Goal: Task Accomplishment & Management: Manage account settings

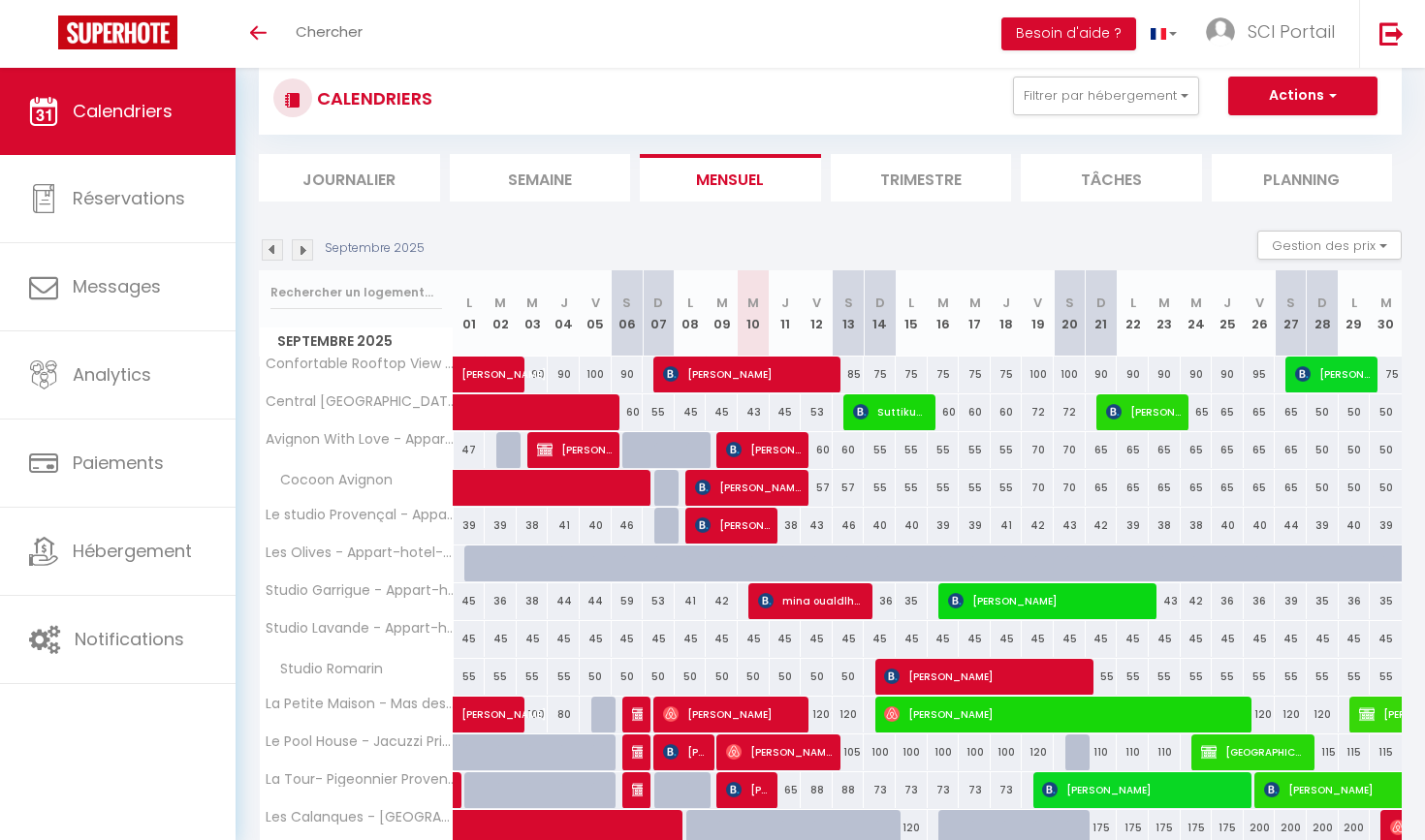
scroll to position [47, 0]
click at [299, 241] on img at bounding box center [302, 250] width 22 height 22
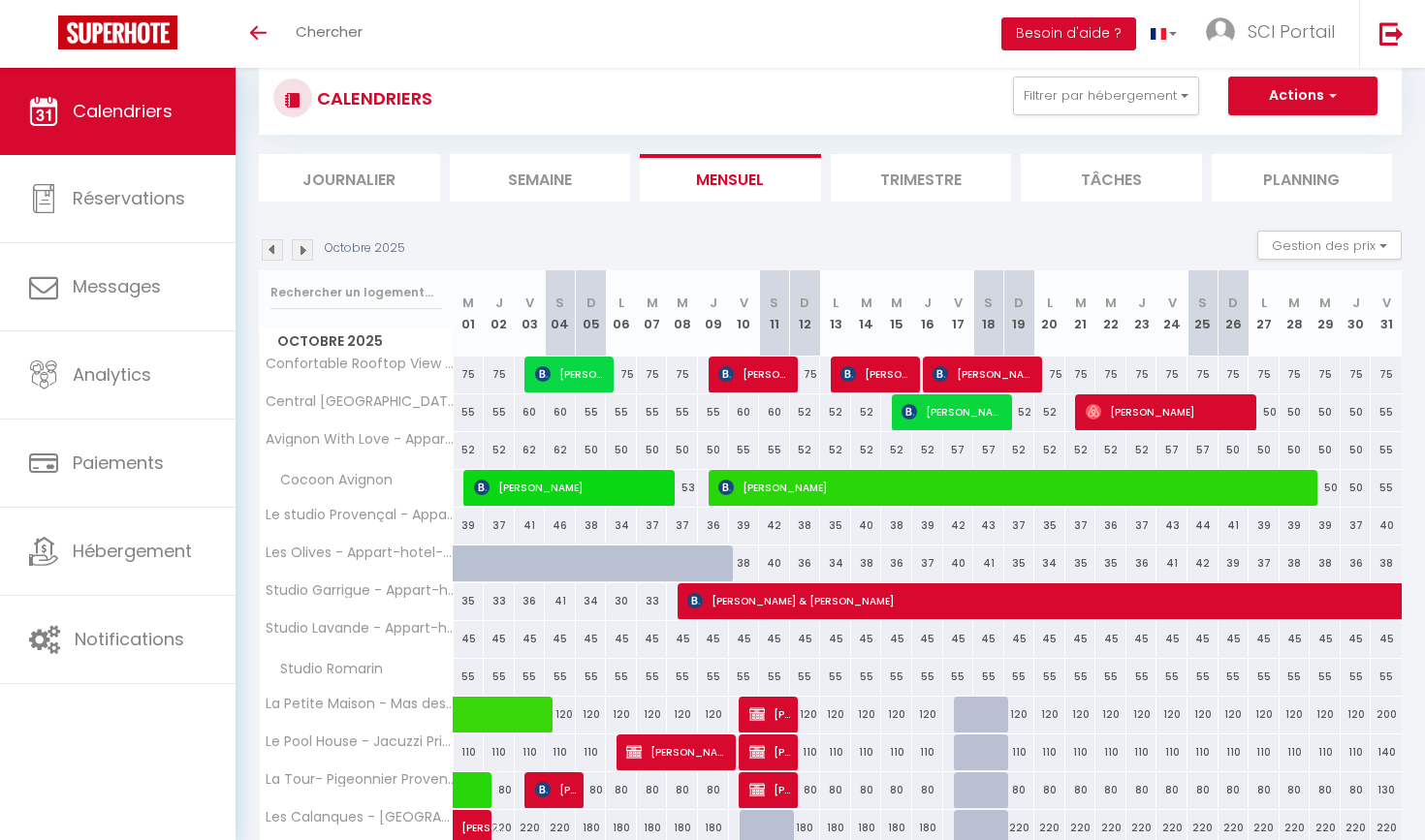
click at [994, 366] on span "Lisa Brockhagen" at bounding box center [984, 373] width 103 height 36
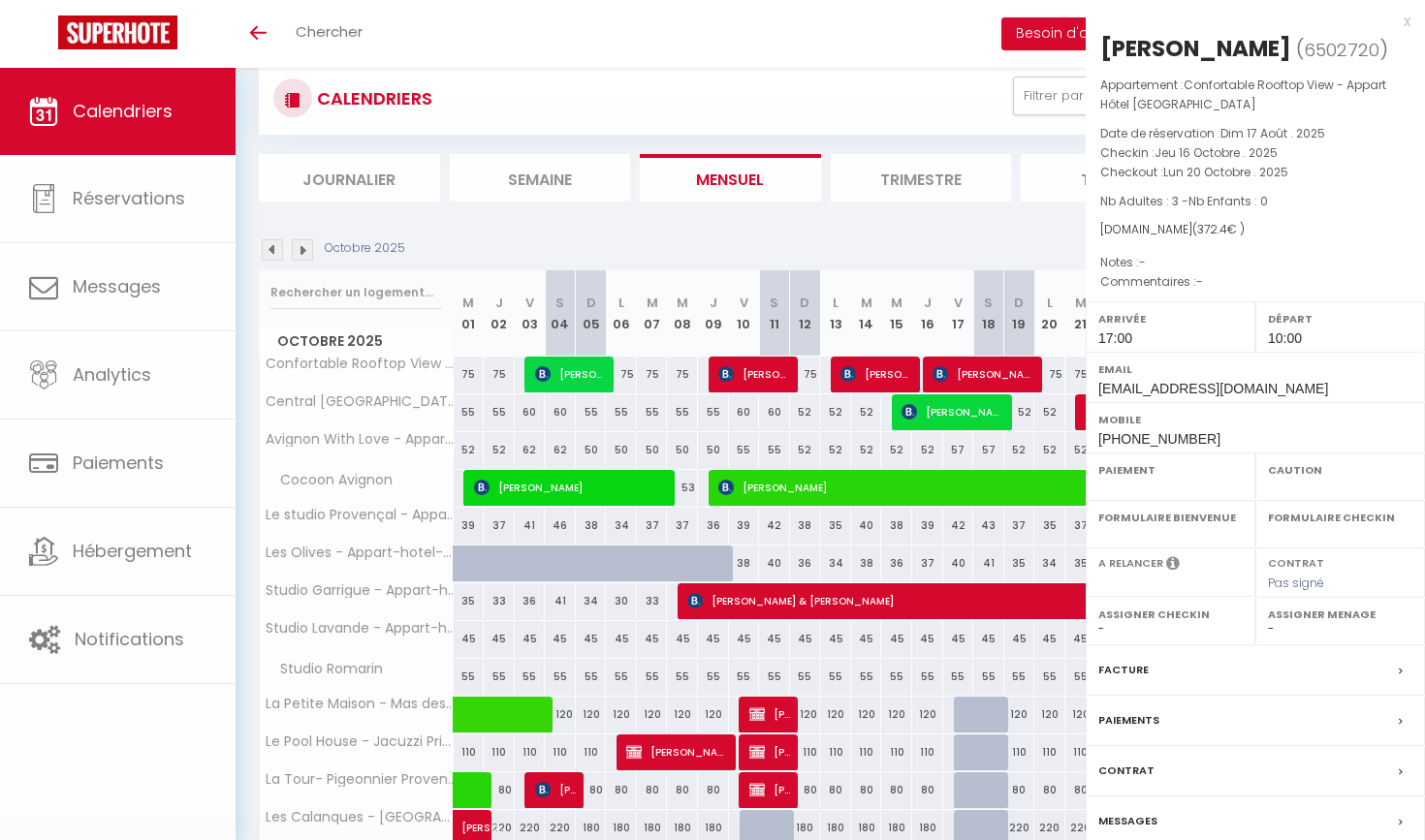
select select "KO"
select select "1"
select select "0"
select select "1"
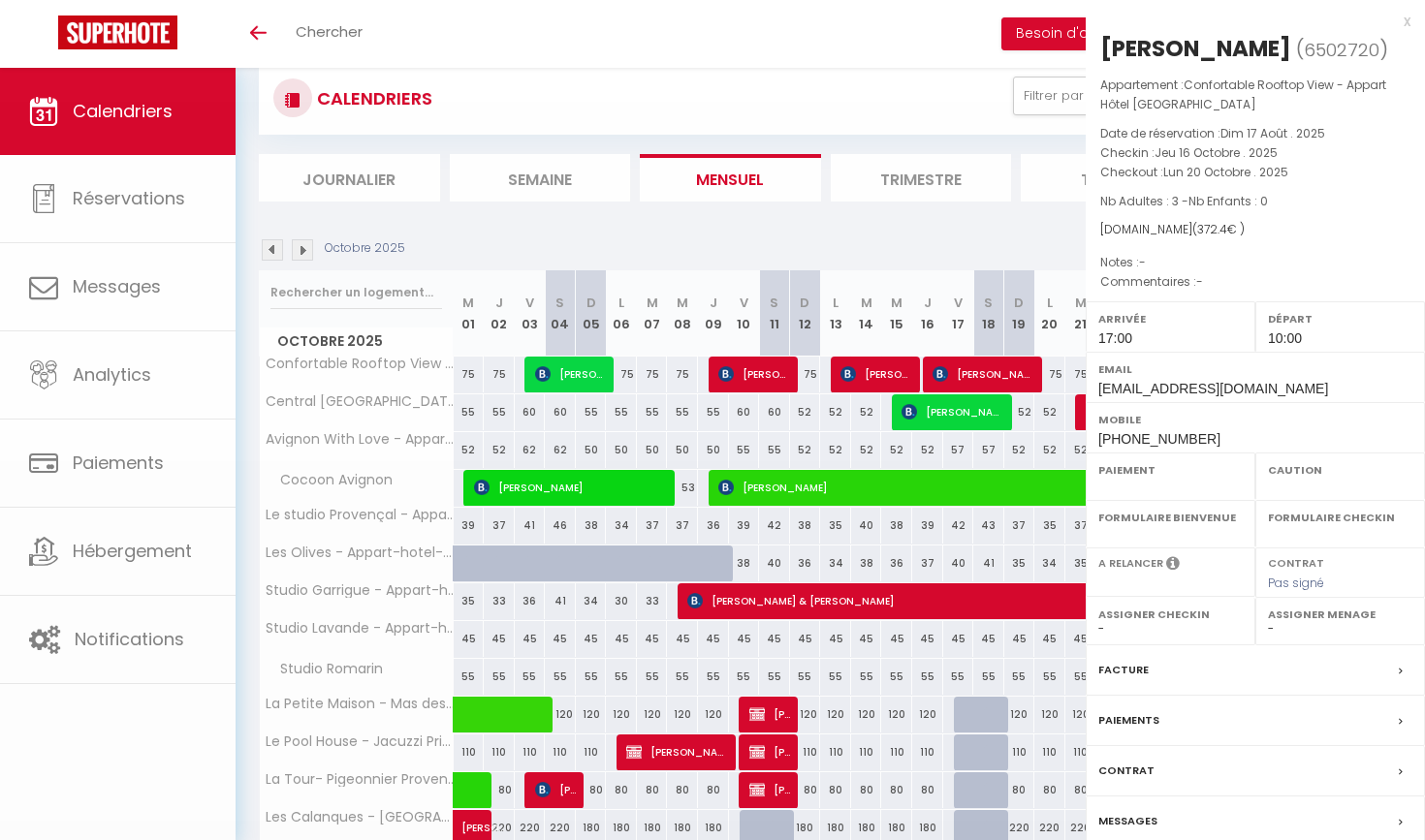
select select
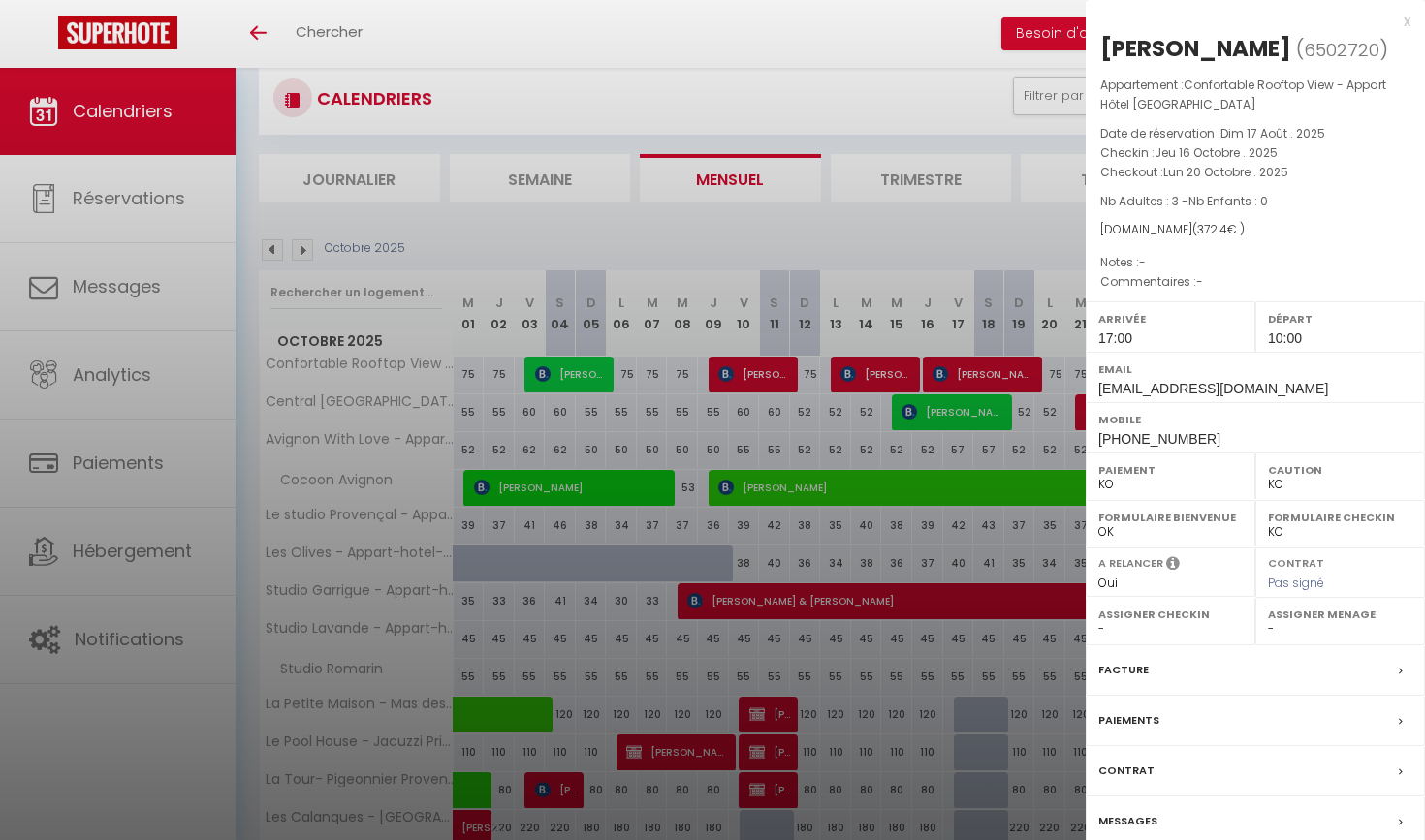
click at [761, 367] on div at bounding box center [712, 420] width 1425 height 840
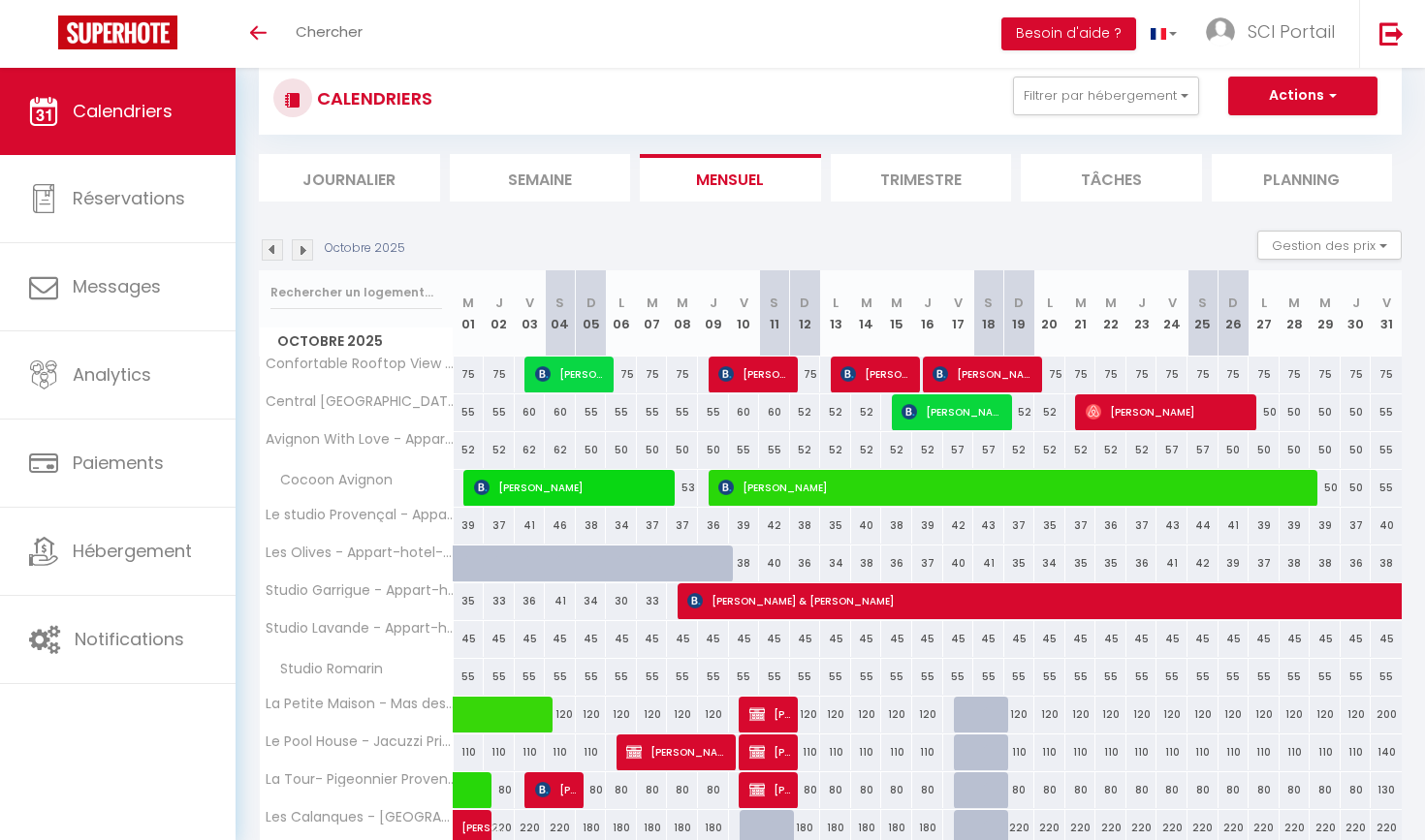
click at [760, 367] on span "Konrad Diehm" at bounding box center [754, 373] width 73 height 36
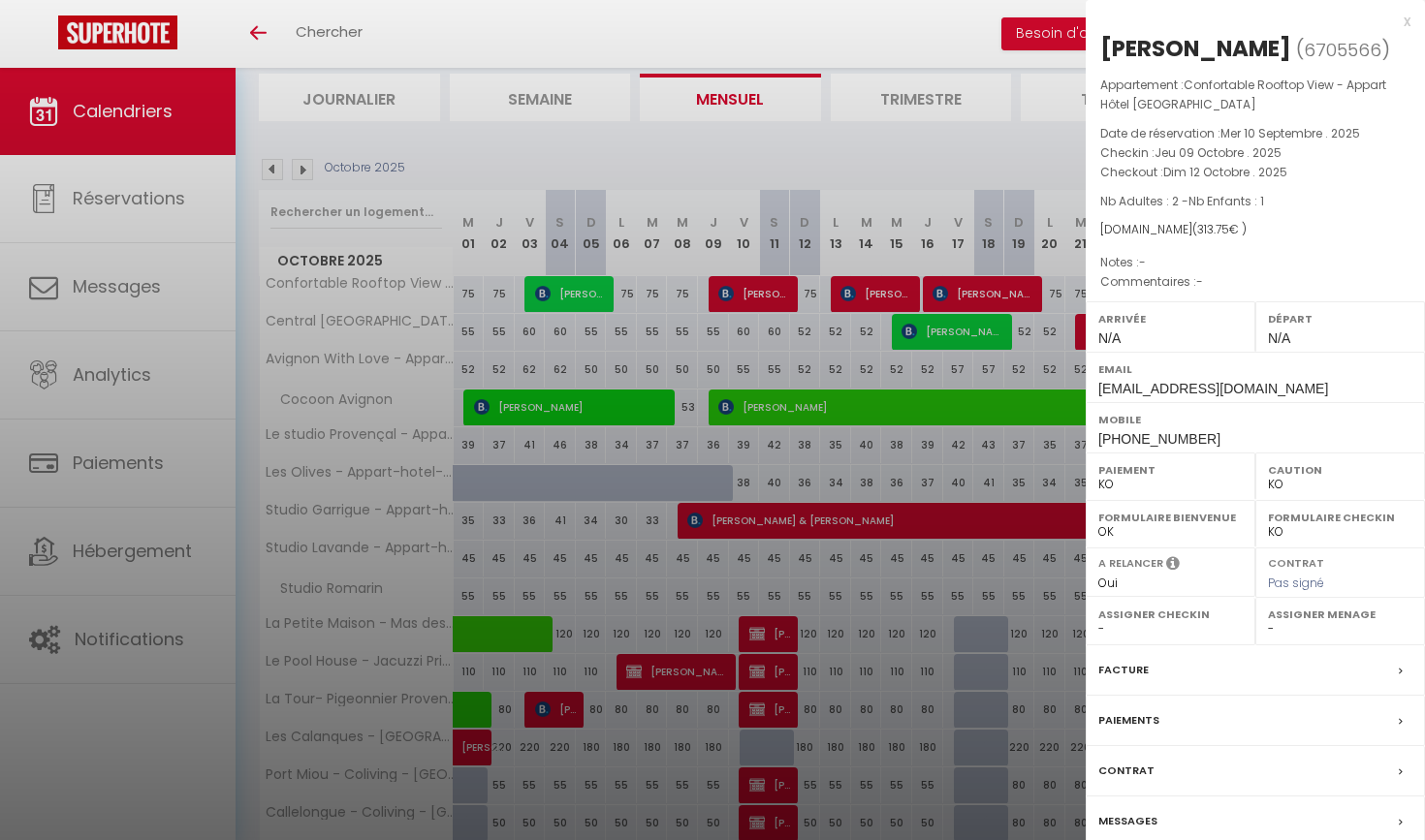
scroll to position [128, 0]
click at [1151, 811] on label "Messages" at bounding box center [1128, 821] width 59 height 21
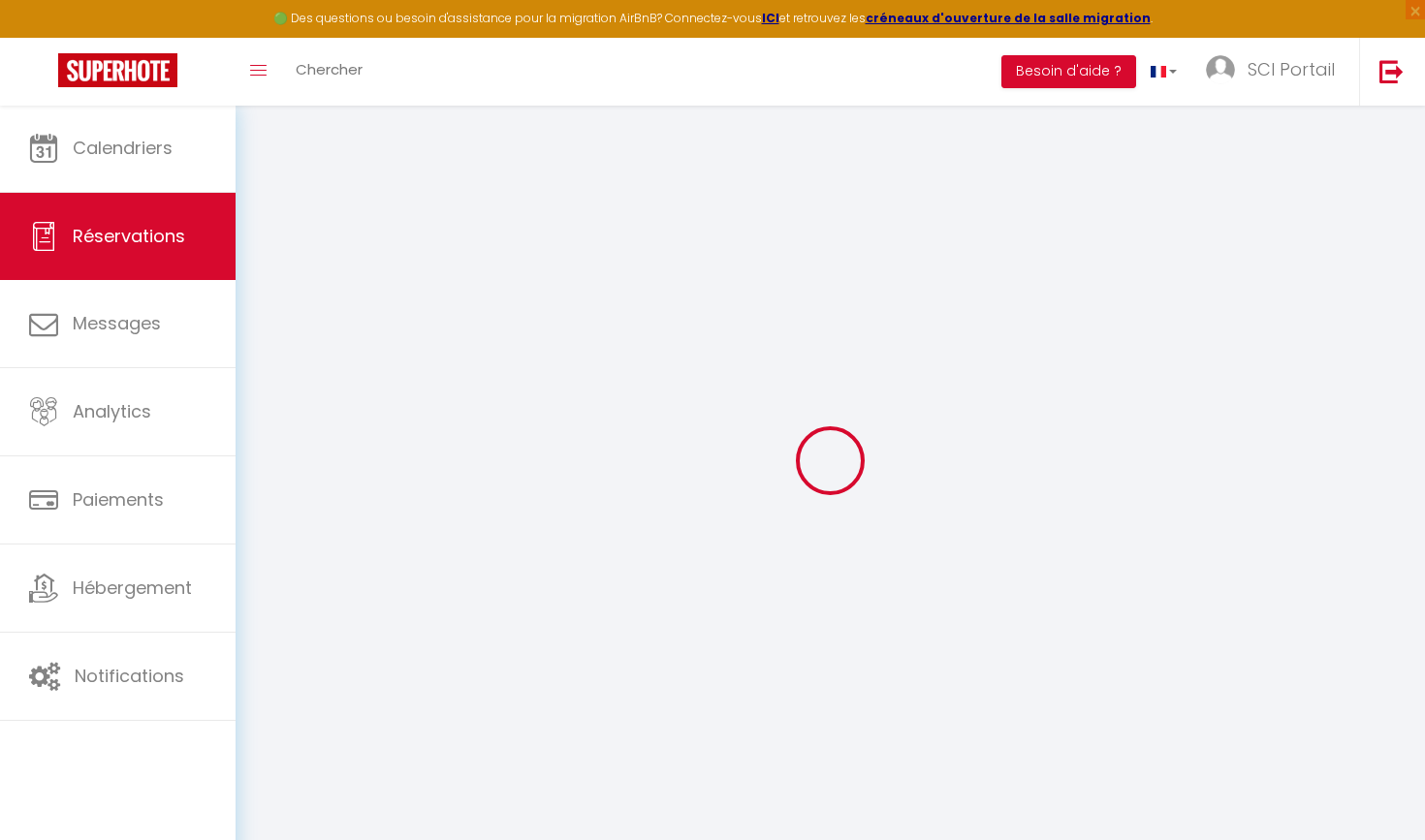
select select
checkbox input "false"
select select
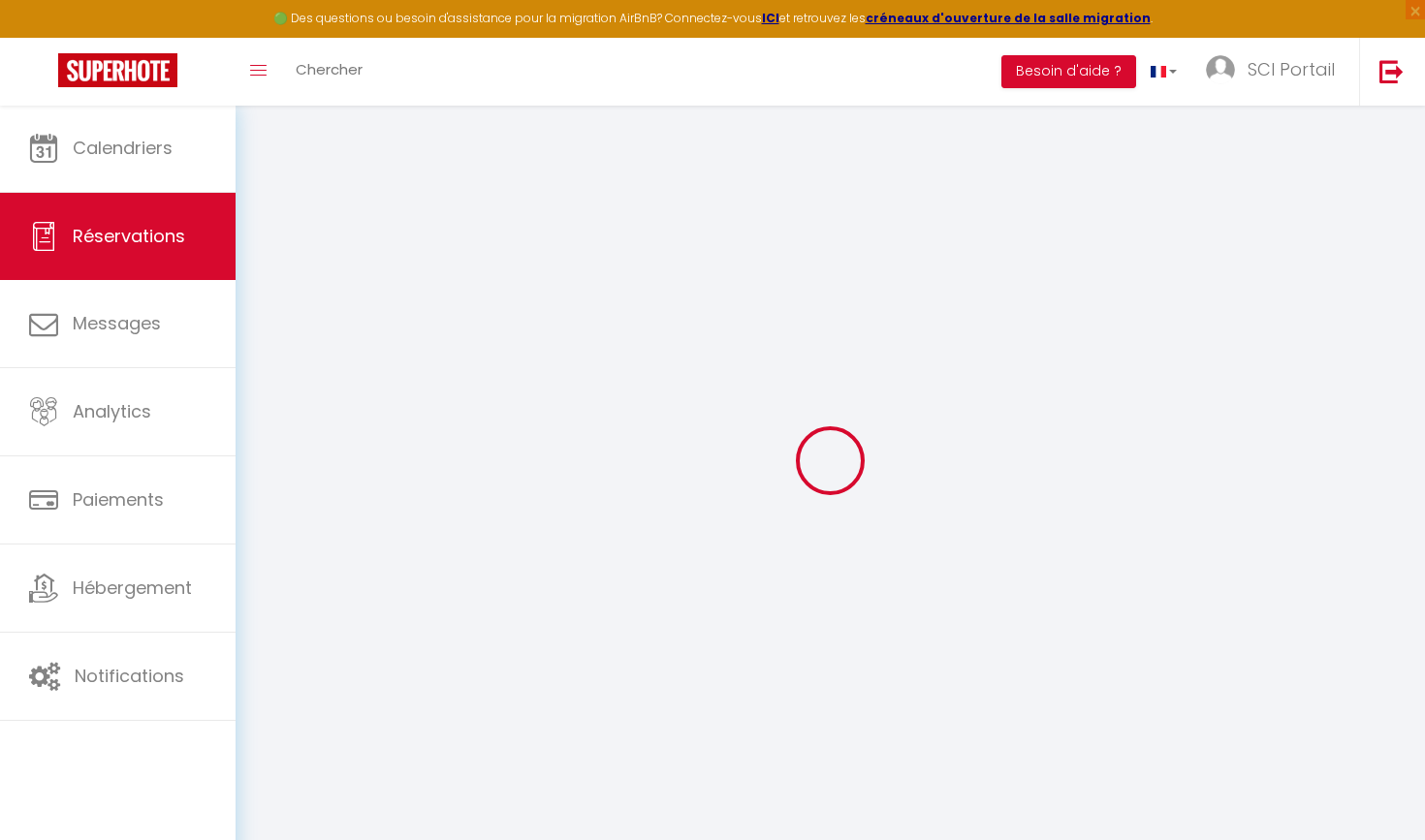
checkbox input "false"
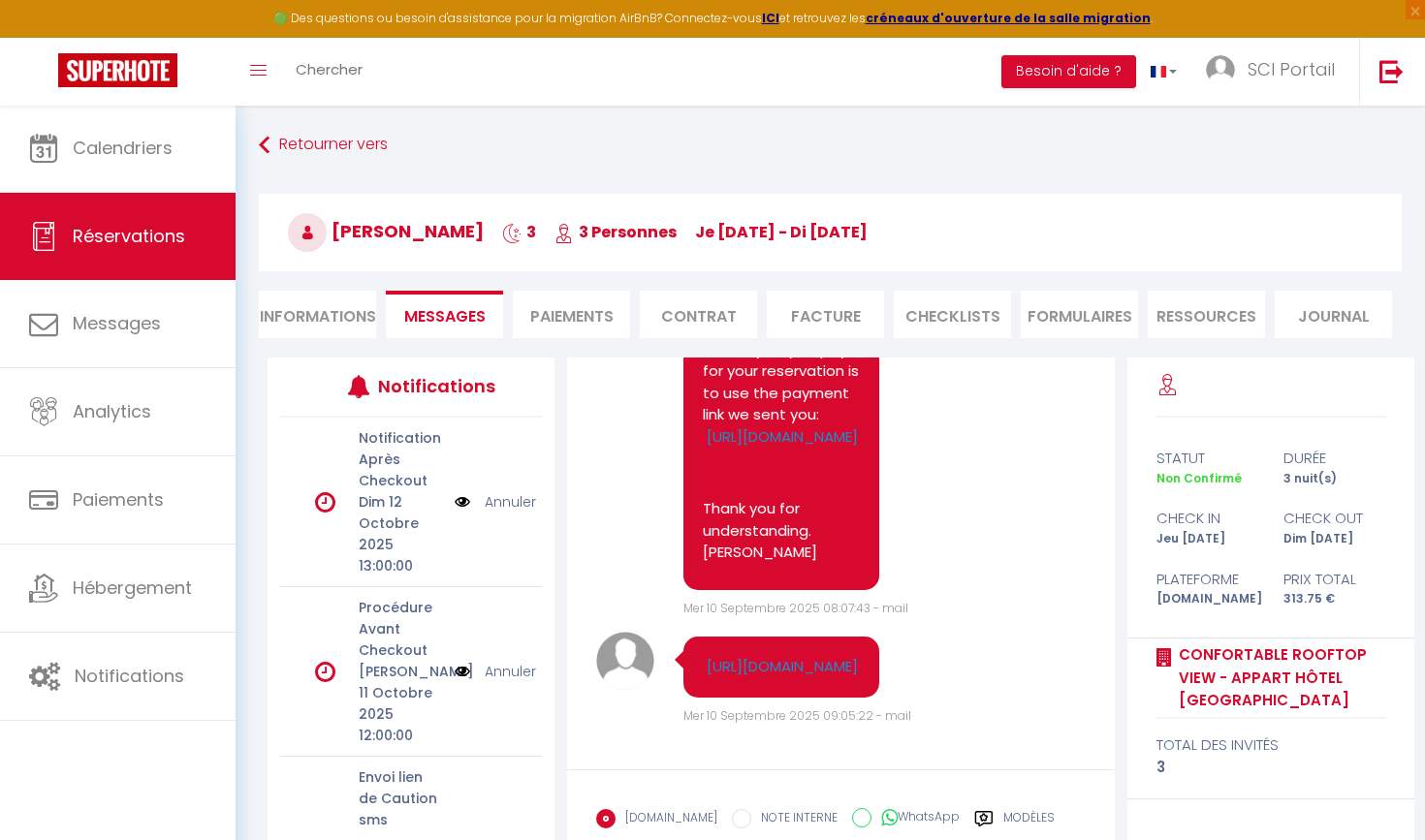
click at [325, 307] on li "Informations" at bounding box center [317, 314] width 117 height 47
select select
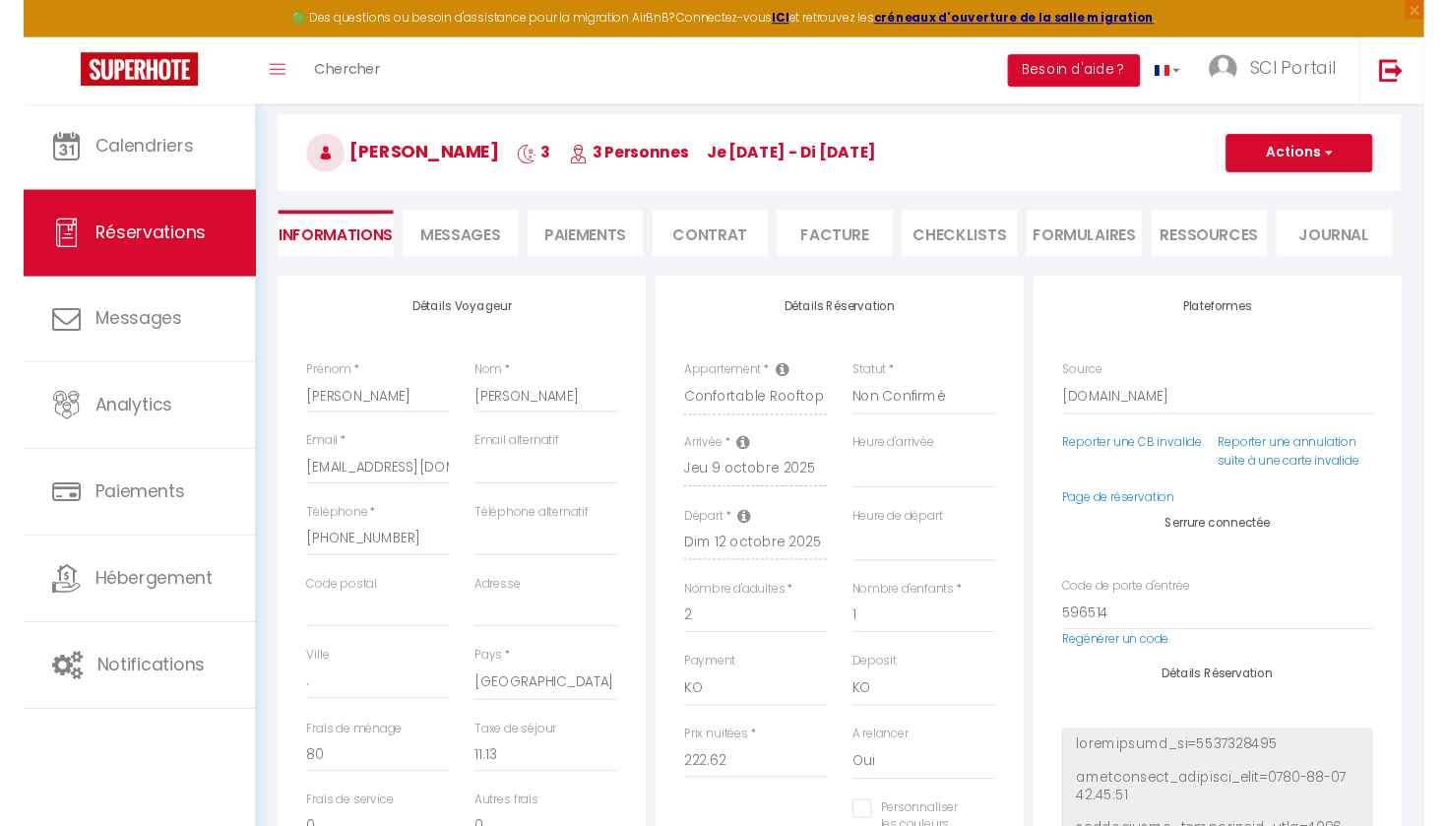
scroll to position [81, 0]
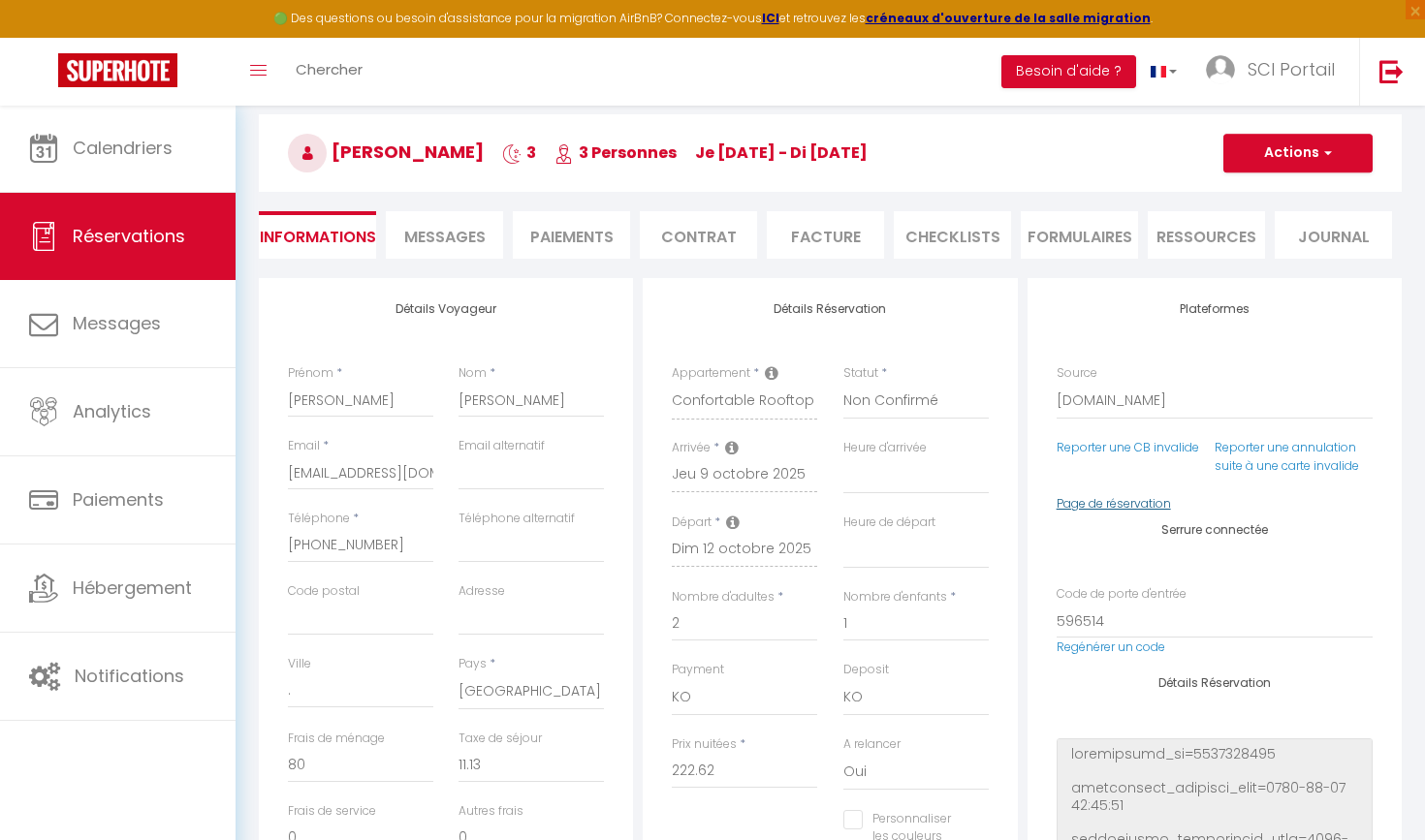
click at [1102, 495] on link "Page de réservation" at bounding box center [1114, 503] width 114 height 17
select select
checkbox input "false"
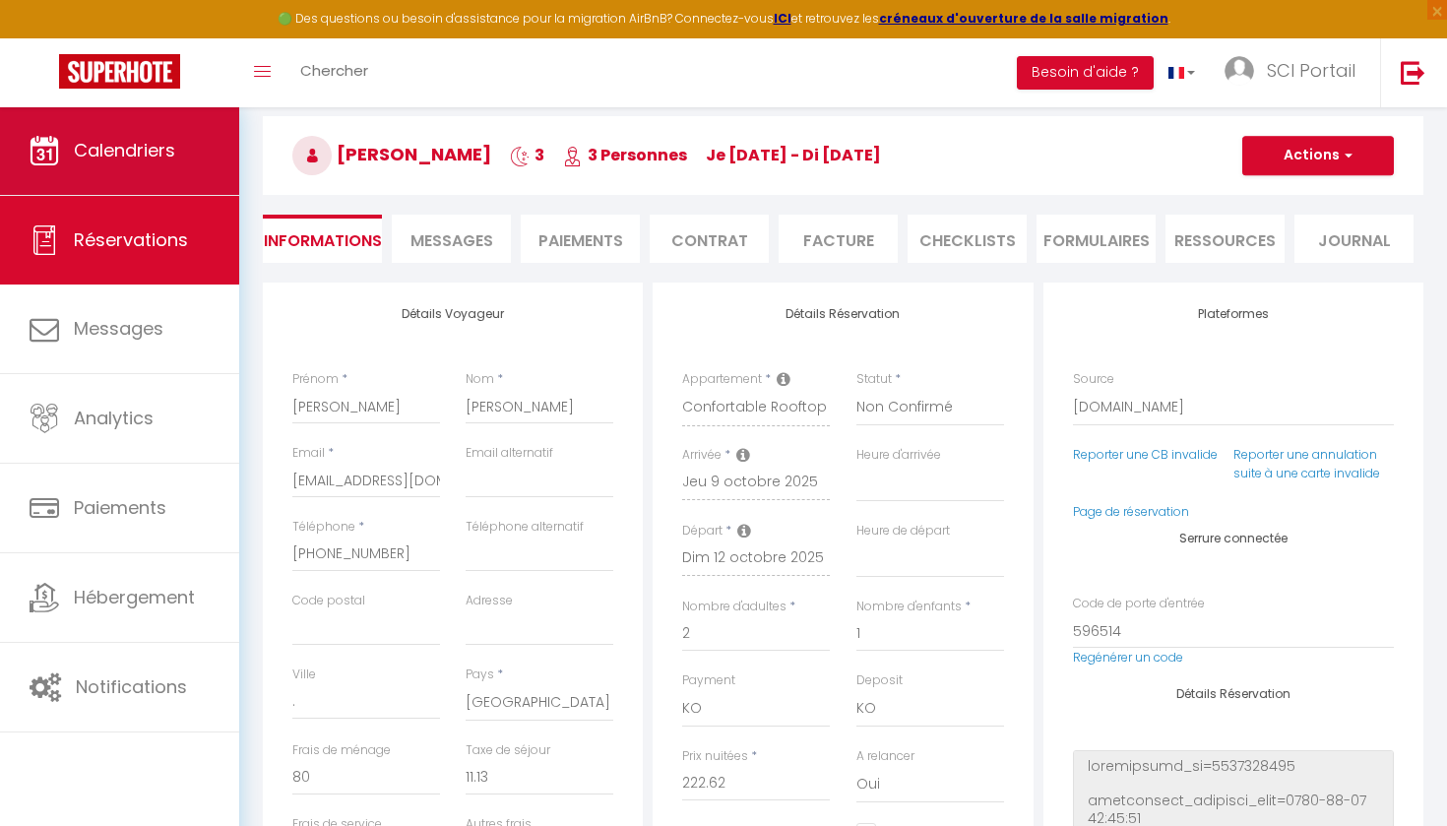
click at [128, 141] on span "Calendriers" at bounding box center [124, 150] width 101 height 25
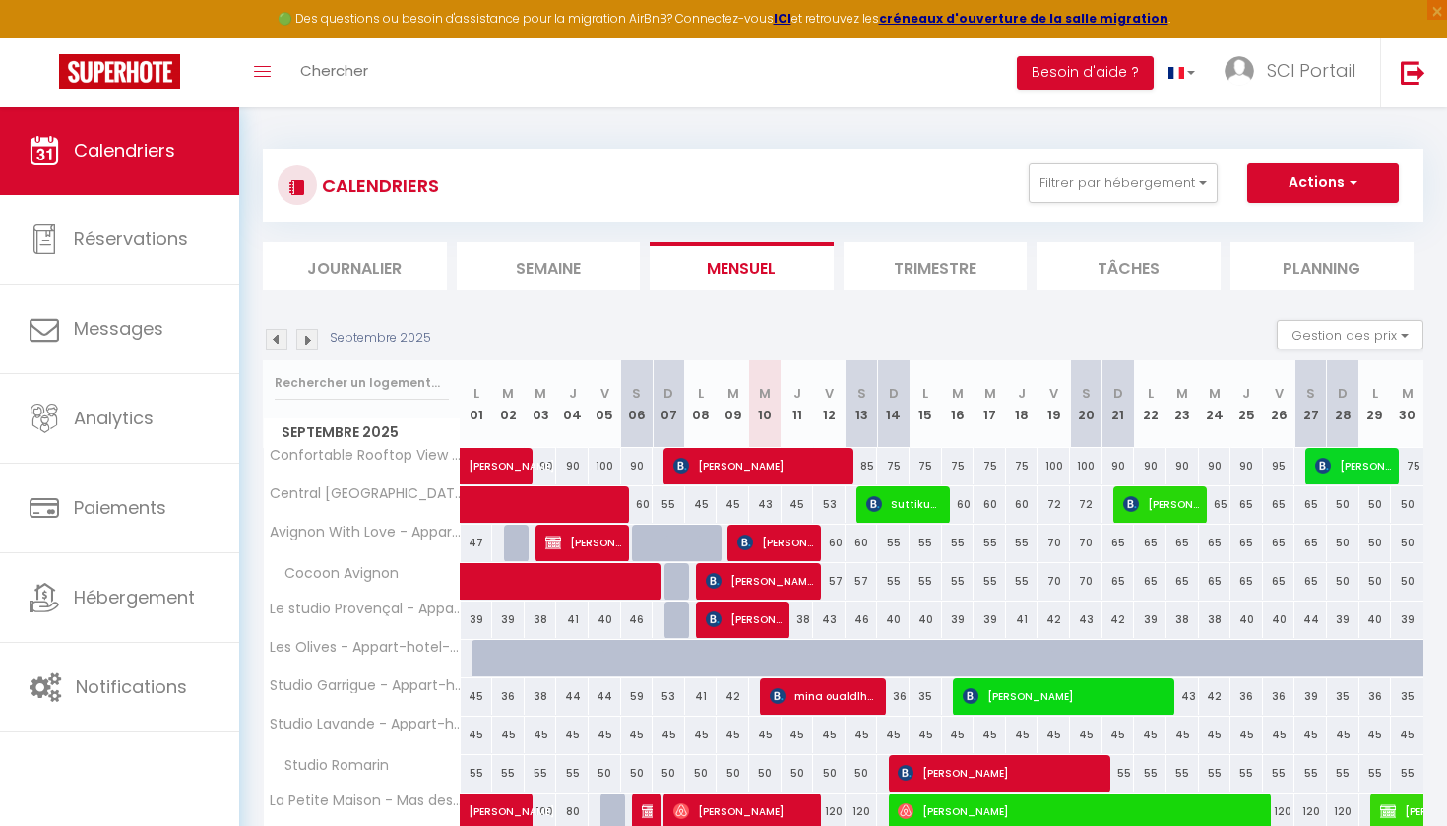
click at [306, 337] on img at bounding box center [307, 340] width 22 height 22
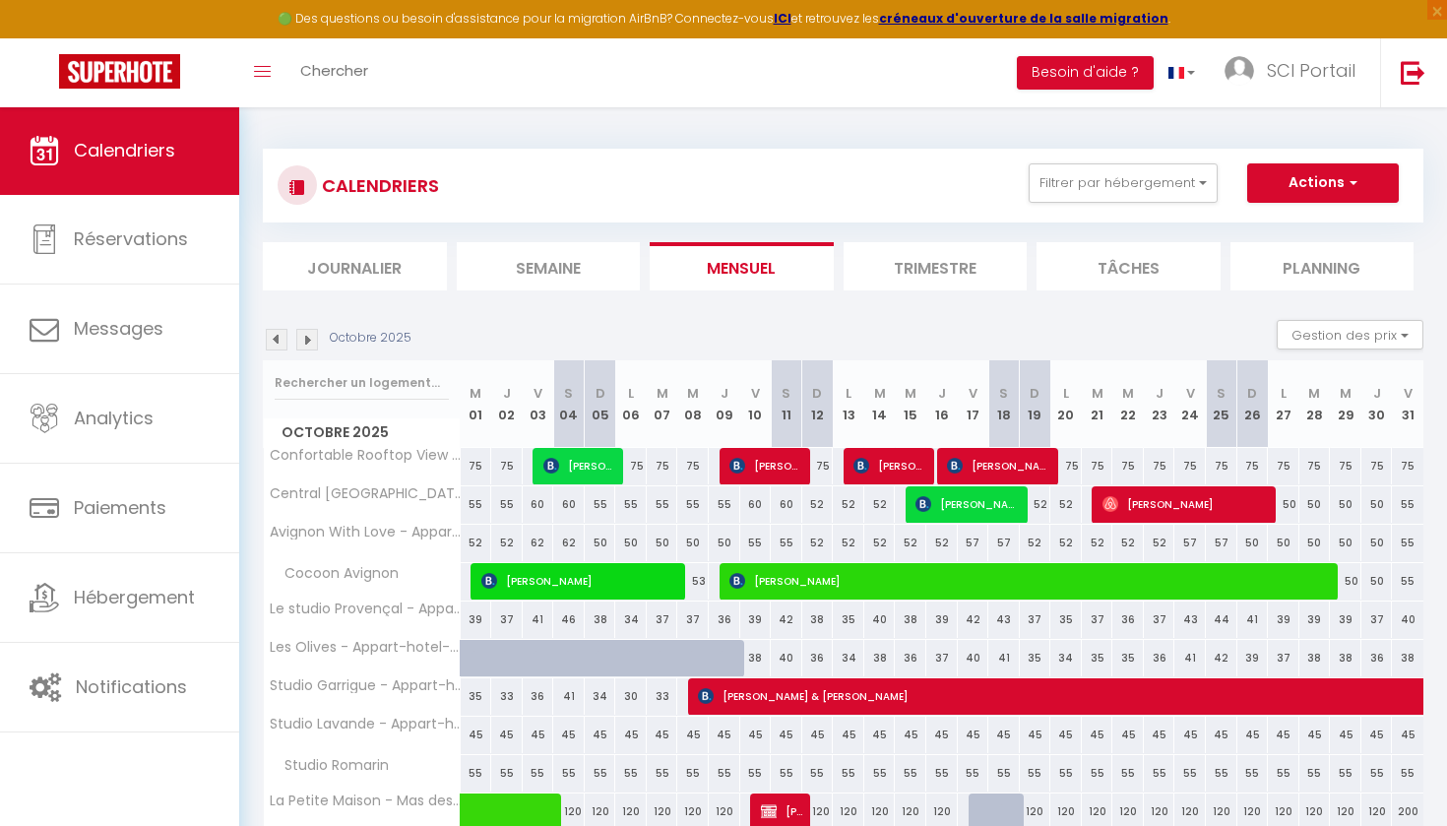
click at [889, 458] on span "Maria Magdalena Rubiños Sanchez" at bounding box center [890, 465] width 74 height 37
select select "OK"
select select "KO"
select select "0"
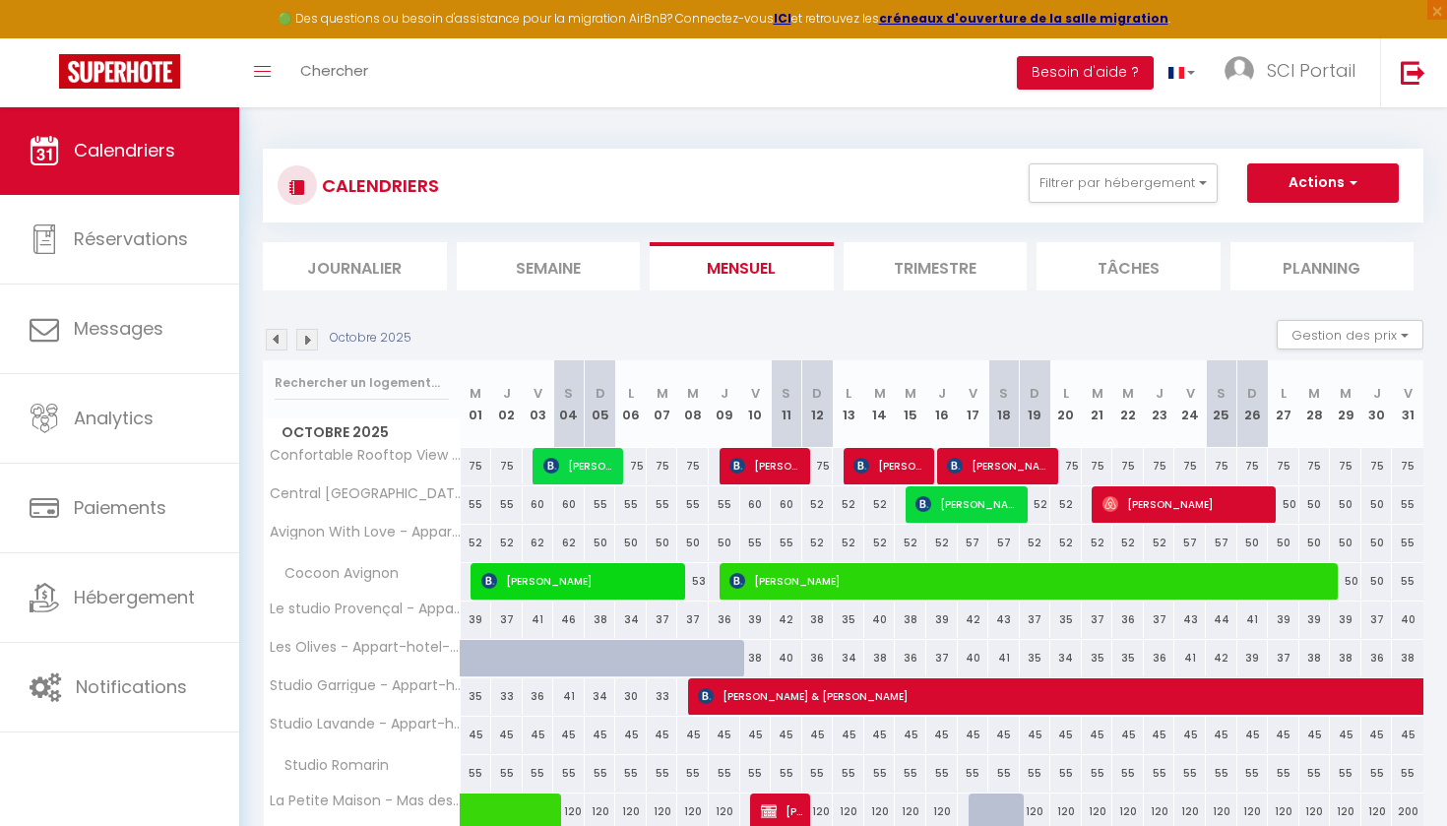
select select "1"
select select
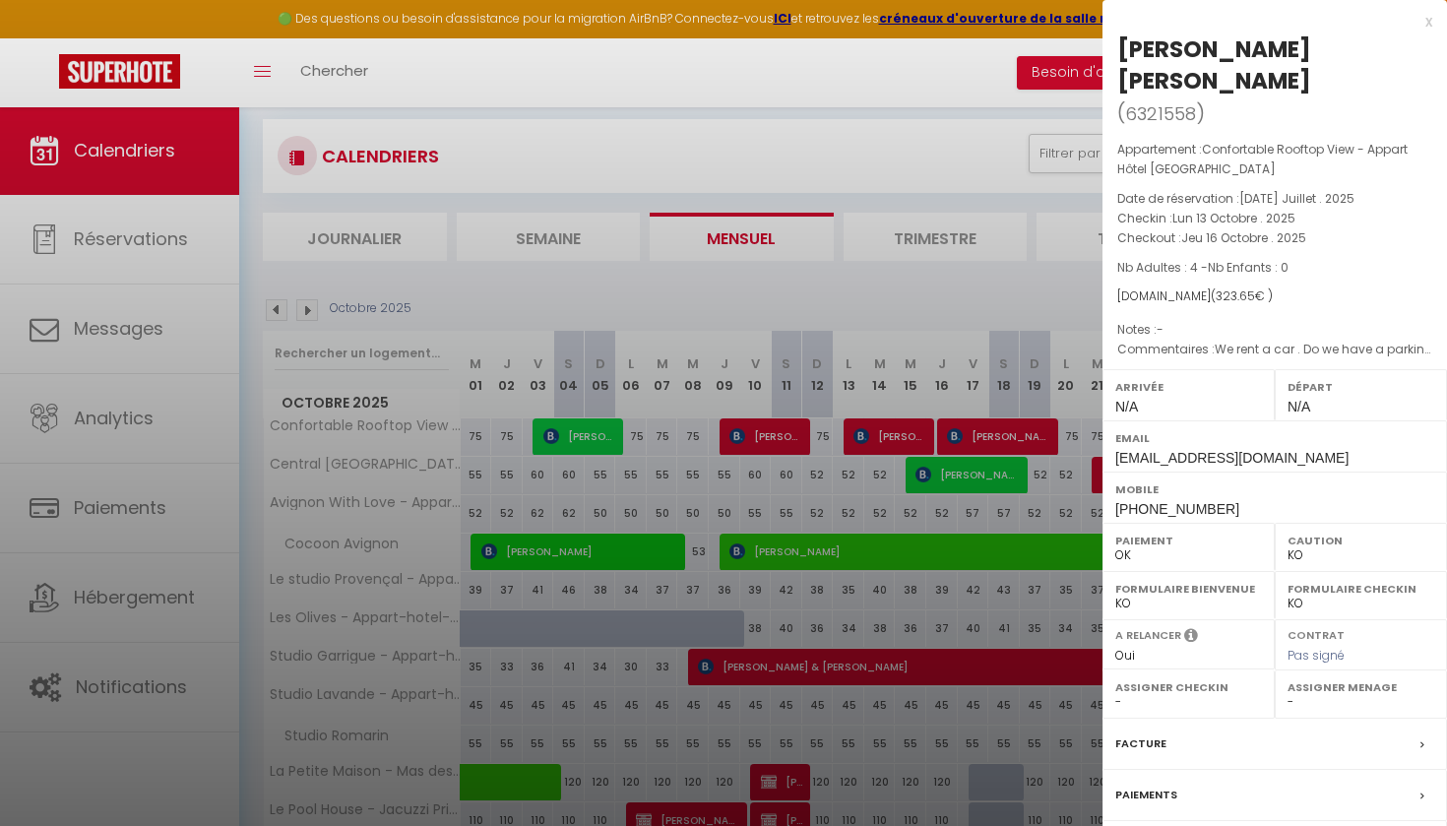
scroll to position [31, 0]
click at [1148, 733] on label "Facture" at bounding box center [1140, 743] width 51 height 21
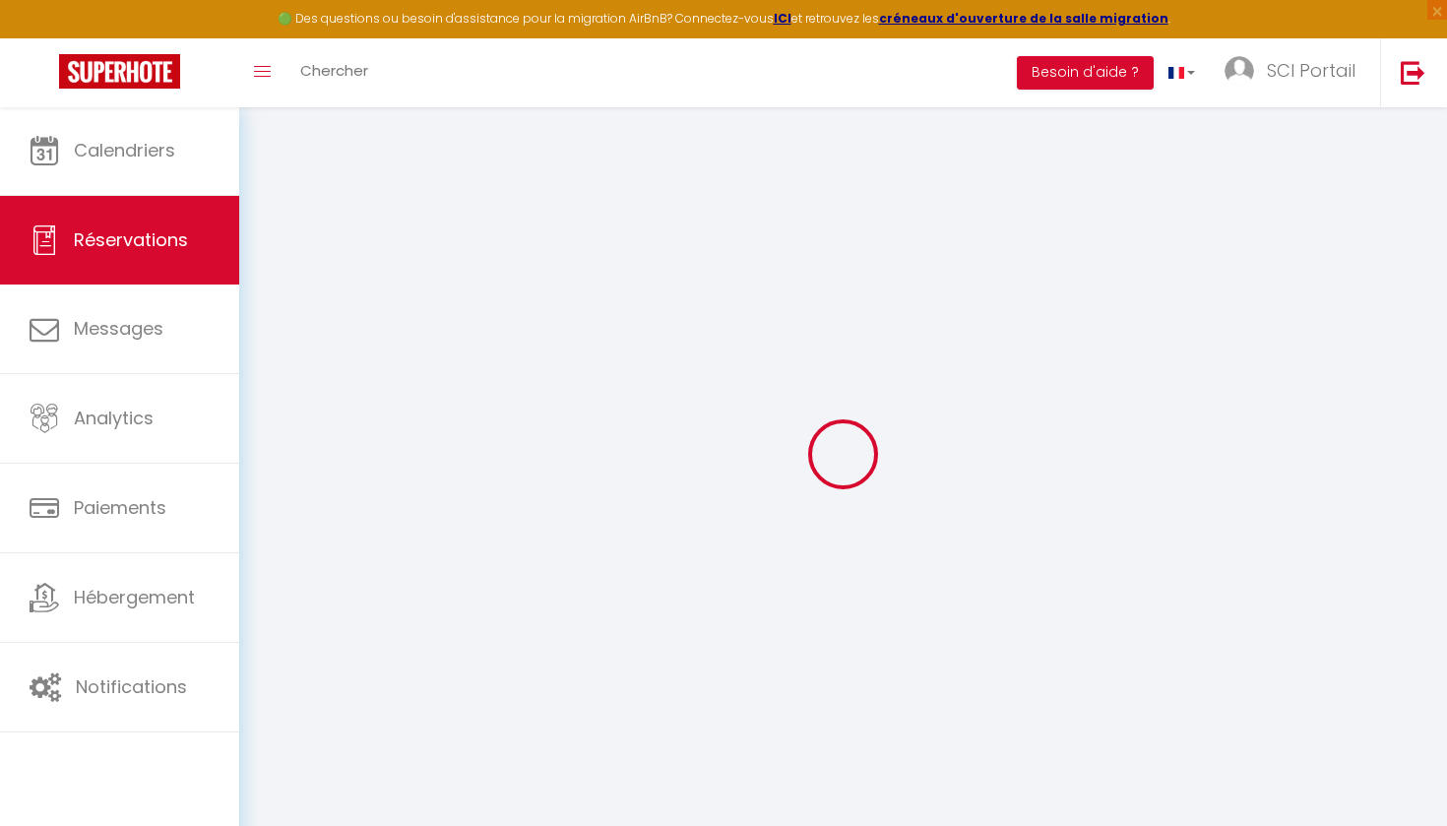
select select "cleaning"
select select "taxes"
select select
checkbox input "false"
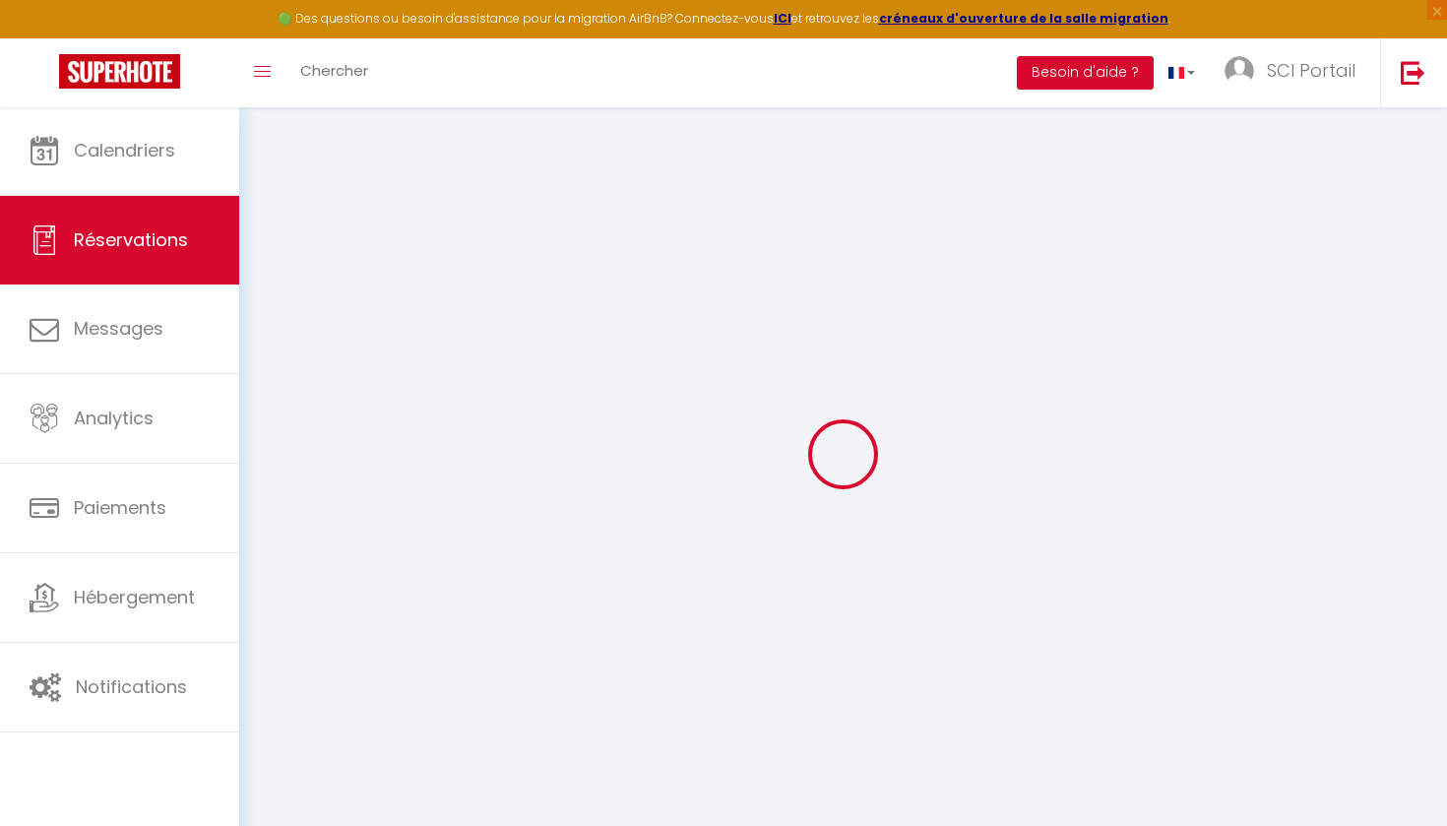
select select
checkbox input "false"
type textarea "We rent a car . Do we have a parkingplace ?? Wie speak englisch german and span…"
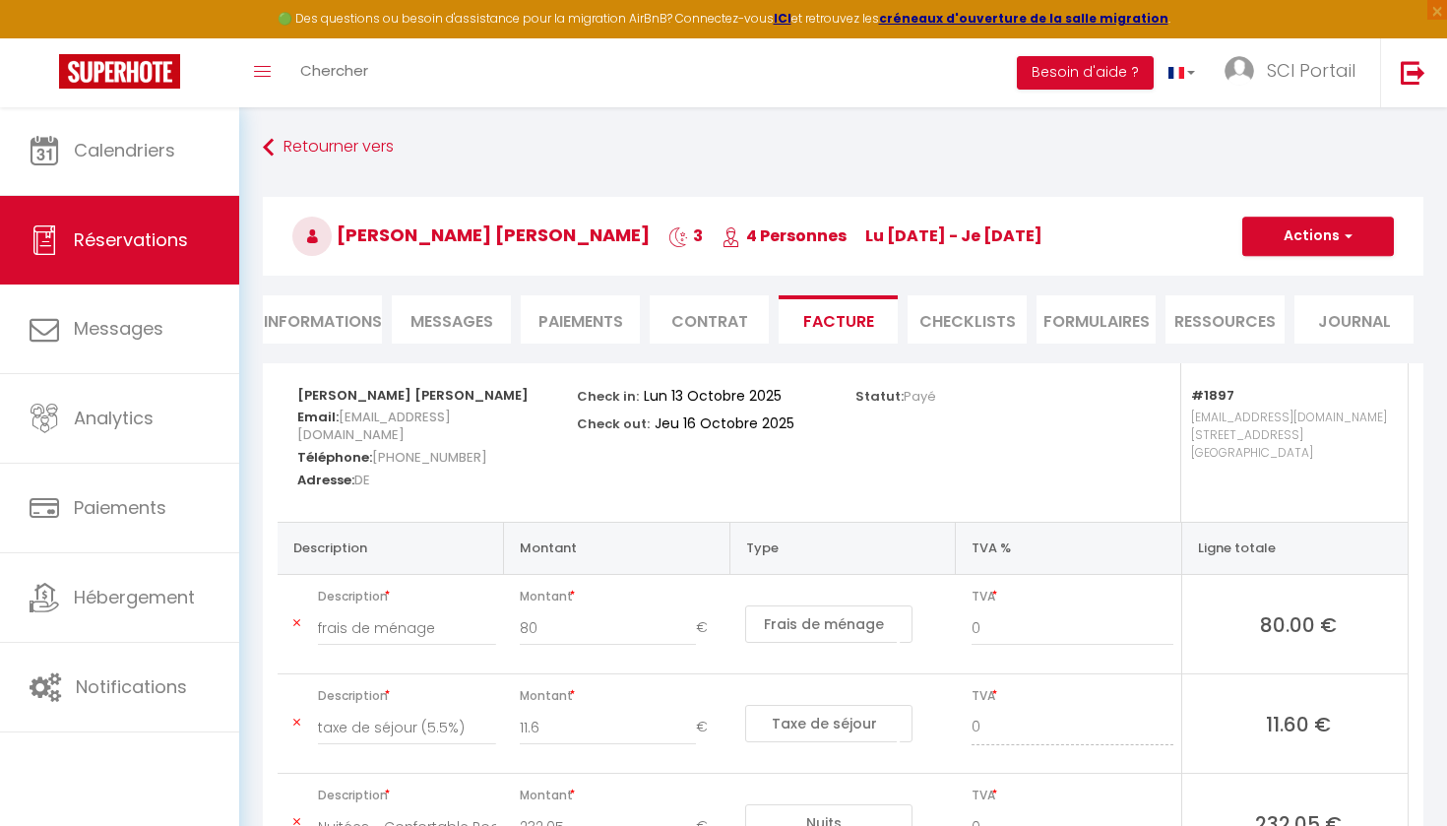
click at [304, 312] on li "Informations" at bounding box center [322, 319] width 119 height 48
select select
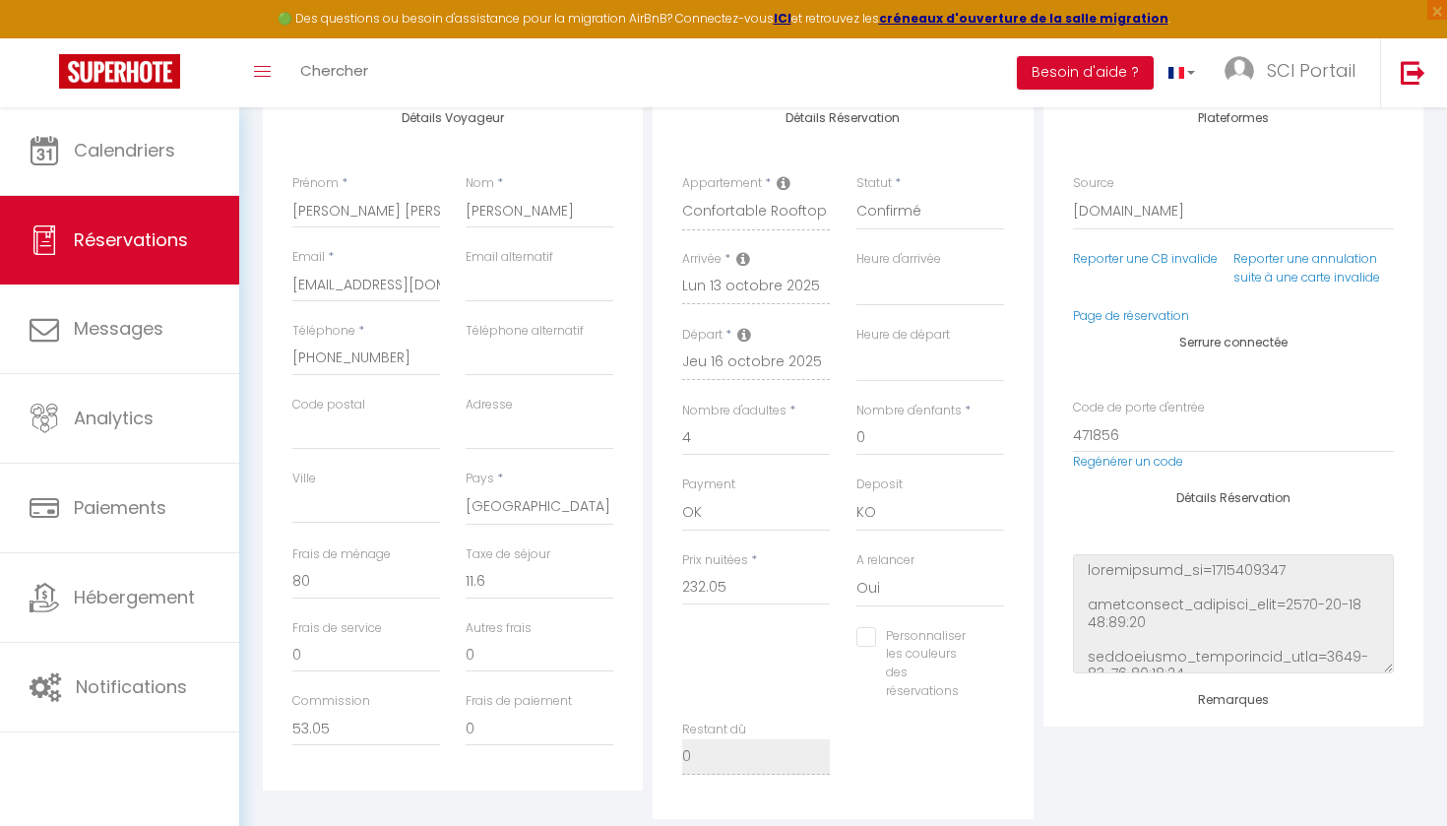
scroll to position [287, 0]
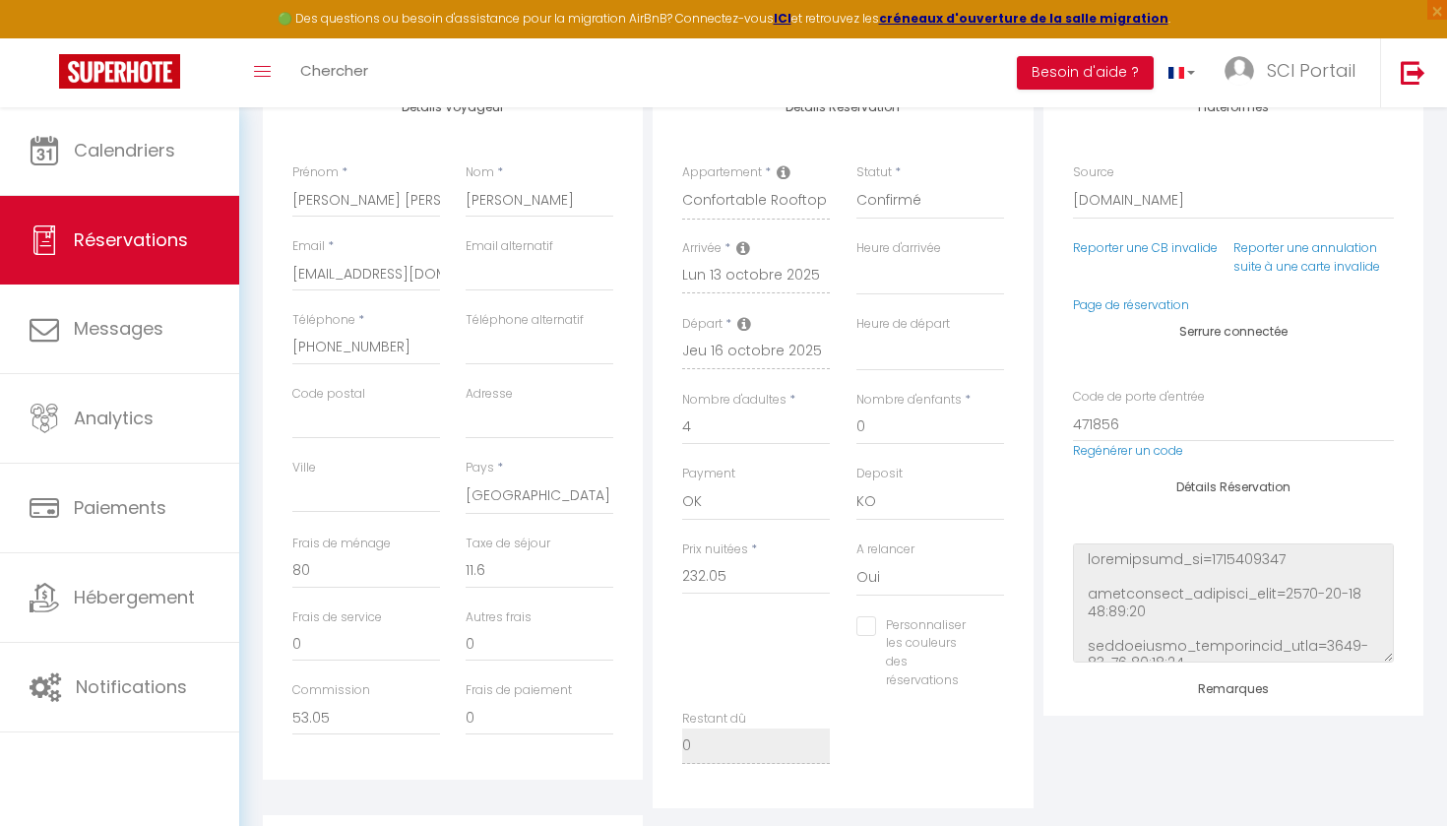
click at [862, 618] on input "Personnaliser les couleurs des réservations" at bounding box center [917, 626] width 123 height 20
checkbox input "true"
select select
click at [992, 642] on span at bounding box center [998, 650] width 16 height 16
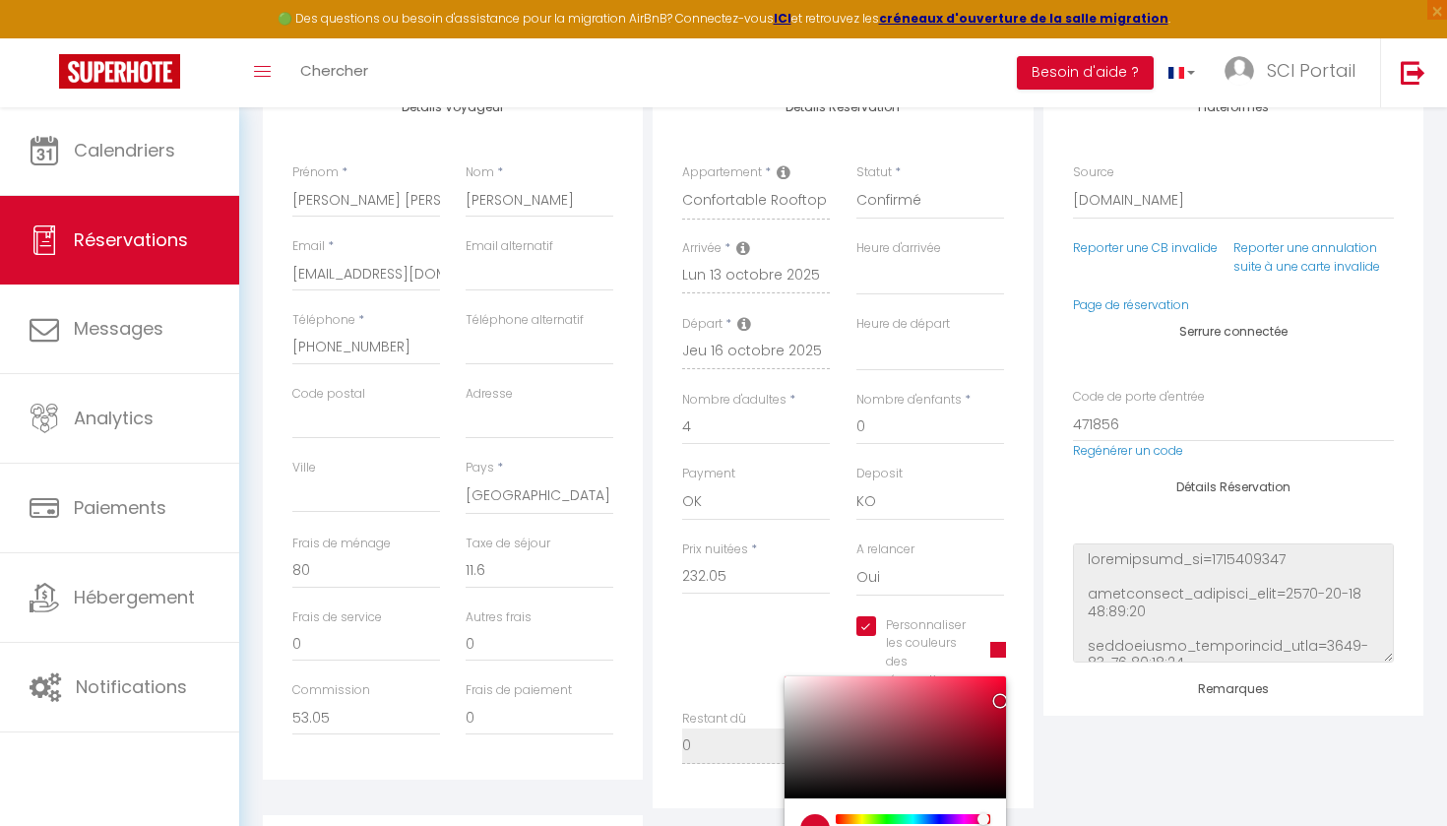
select select
type input "#09D734"
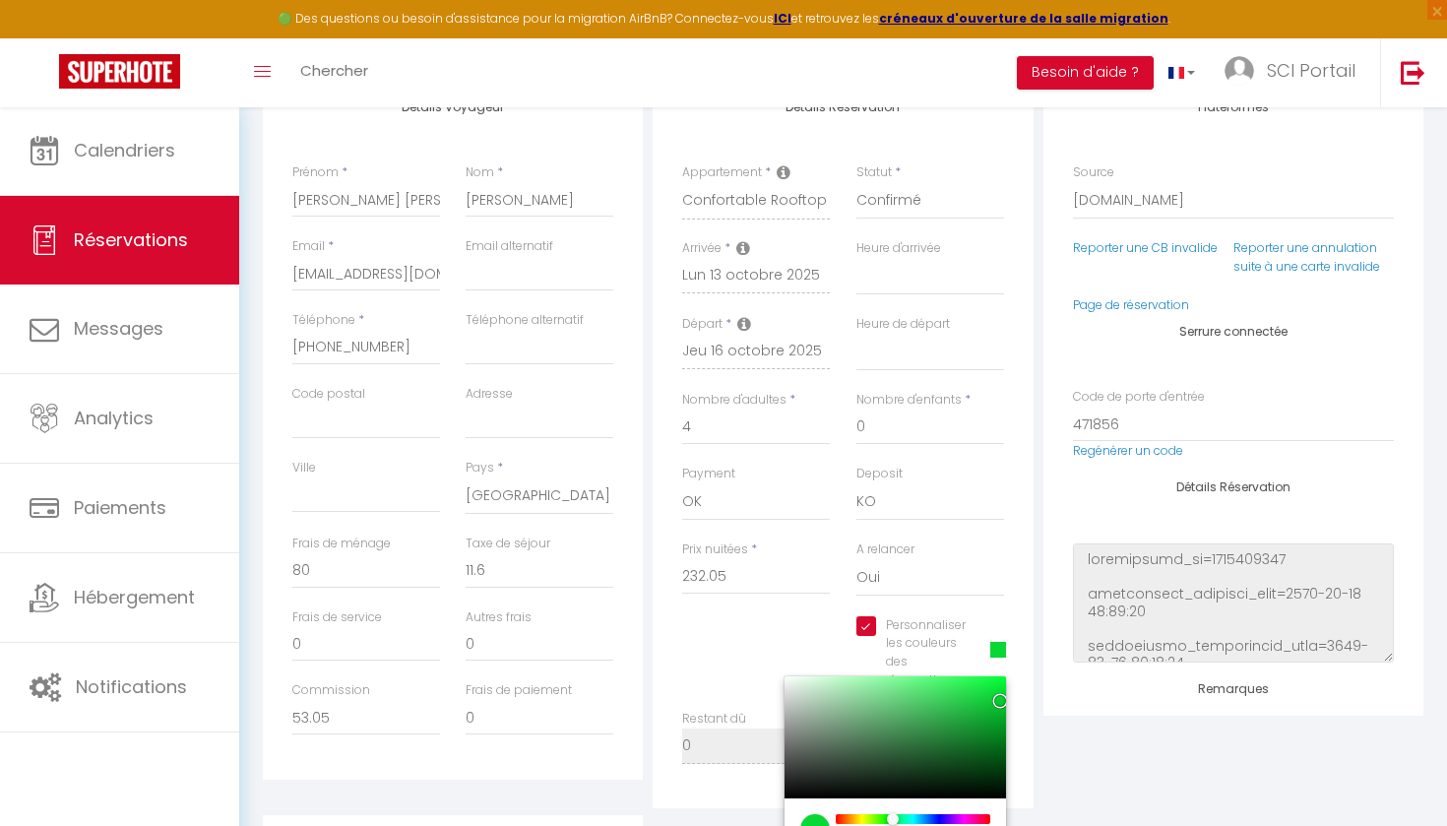
click at [891, 814] on div at bounding box center [913, 819] width 151 height 10
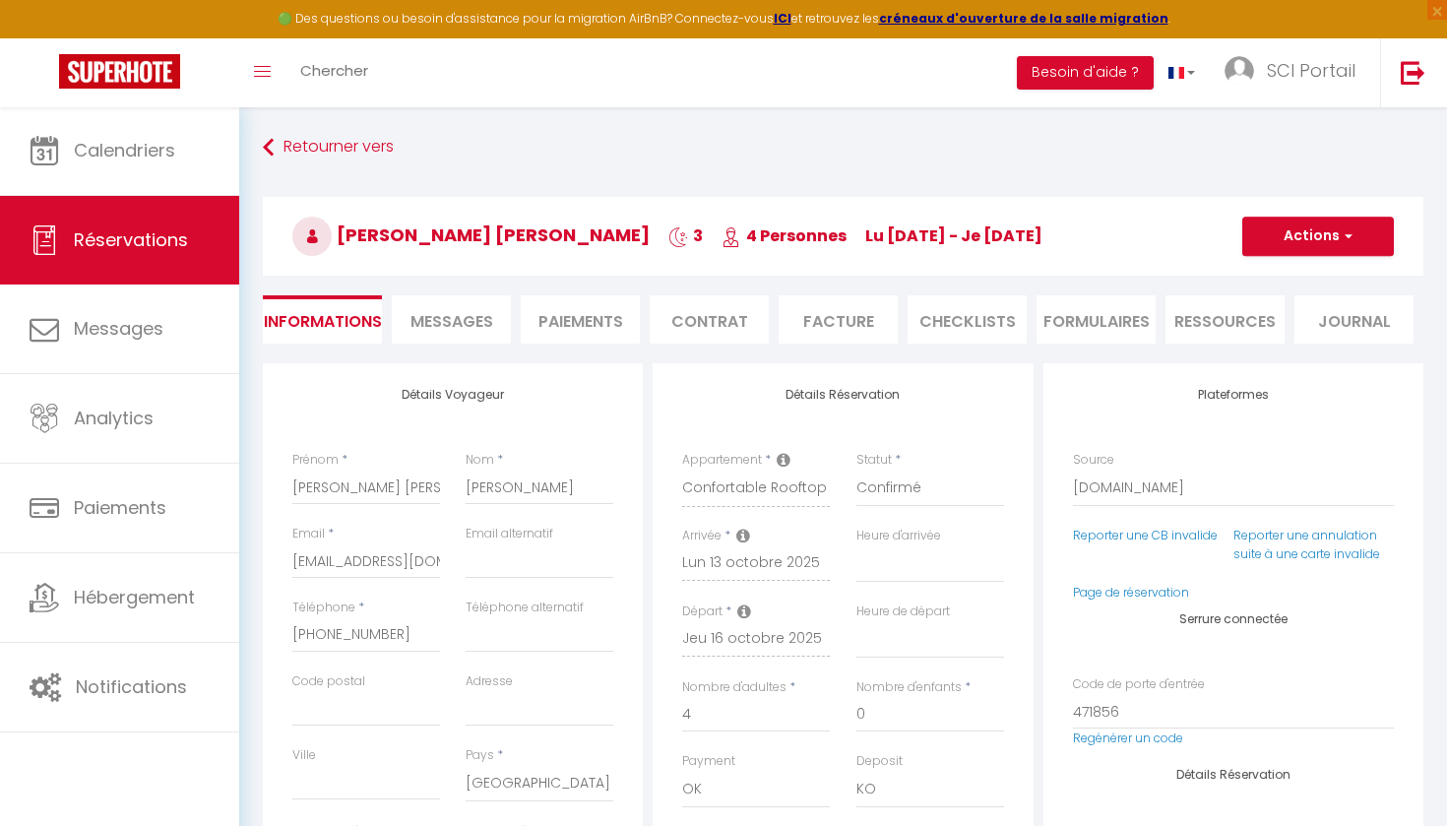
scroll to position [0, 0]
click at [1327, 222] on button "Actions" at bounding box center [1318, 236] width 152 height 39
click at [1274, 274] on link "Enregistrer" at bounding box center [1299, 280] width 156 height 26
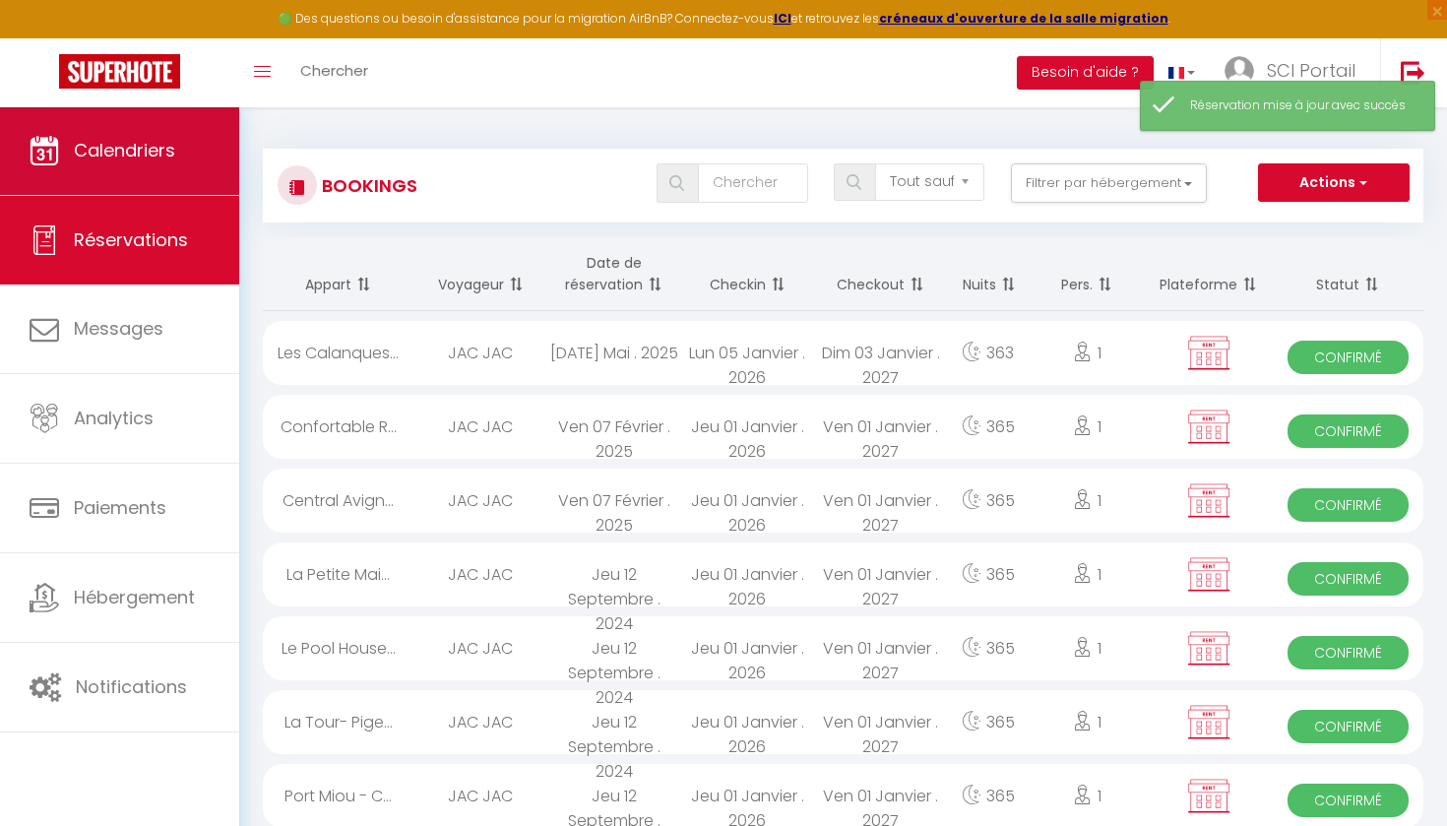
click at [140, 145] on span "Calendriers" at bounding box center [124, 150] width 101 height 25
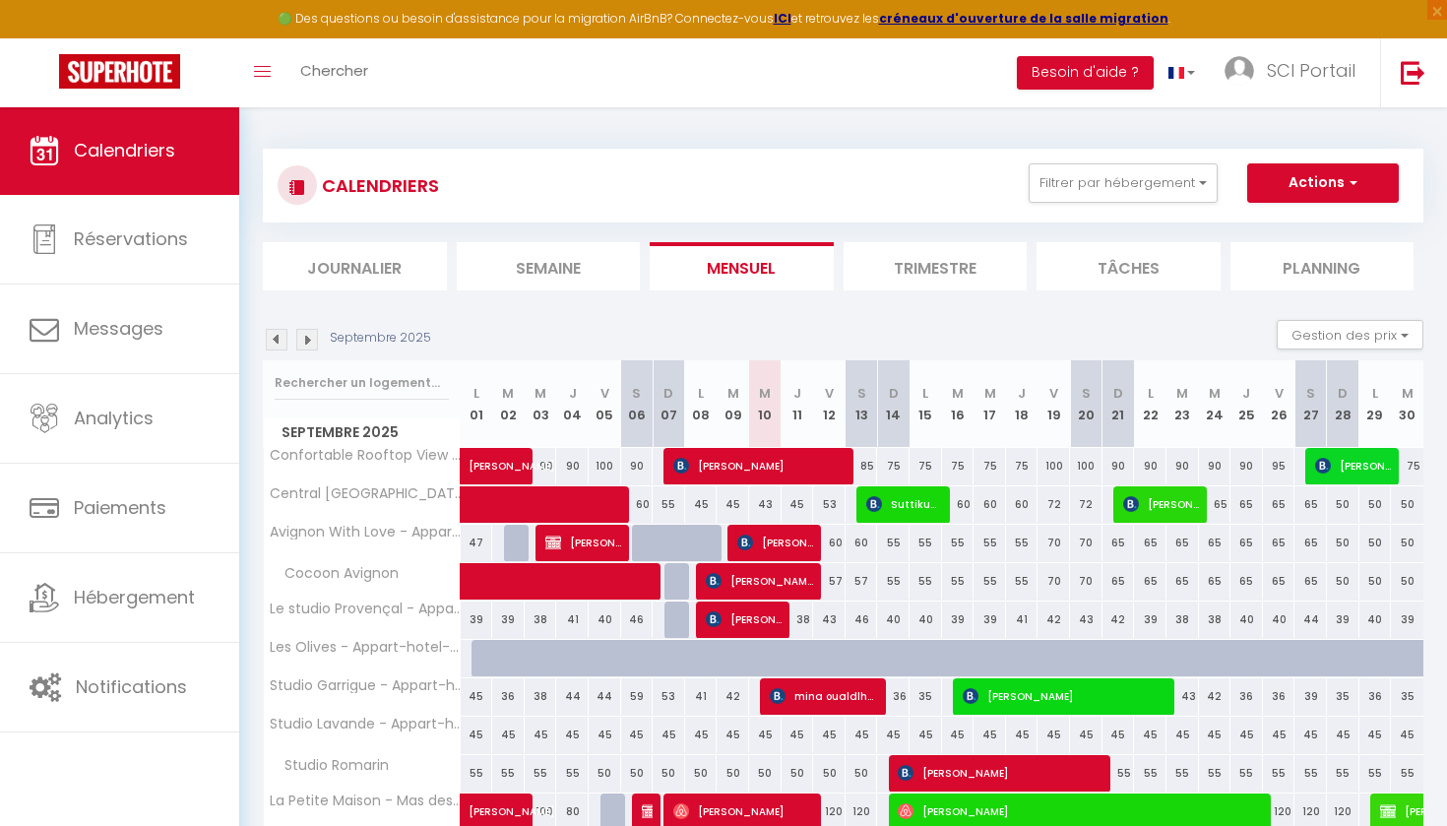
click at [306, 337] on img at bounding box center [307, 340] width 22 height 22
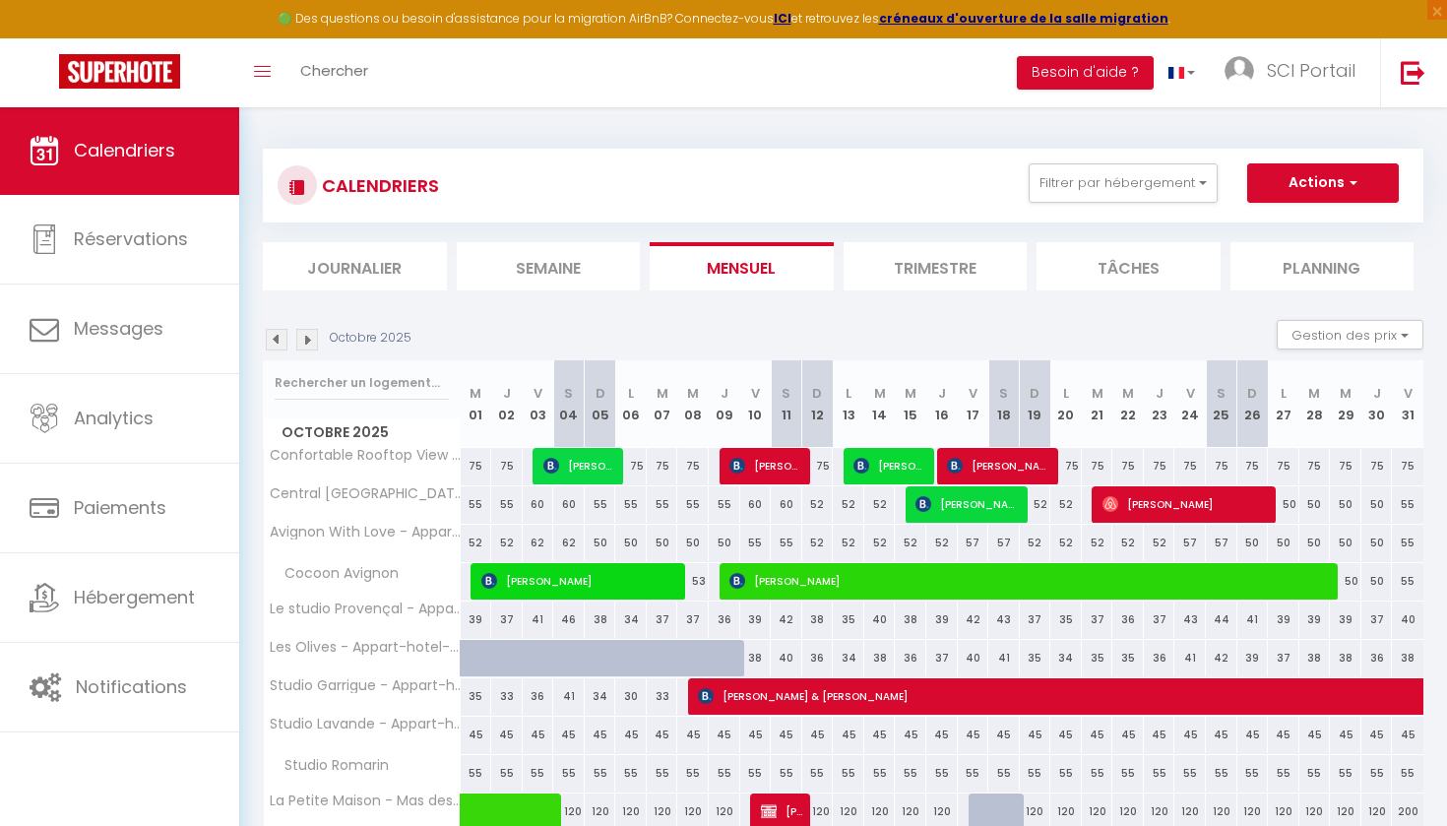
click at [987, 462] on span "Lisa Brockhagen" at bounding box center [999, 465] width 105 height 37
select select "KO"
select select "1"
select select "0"
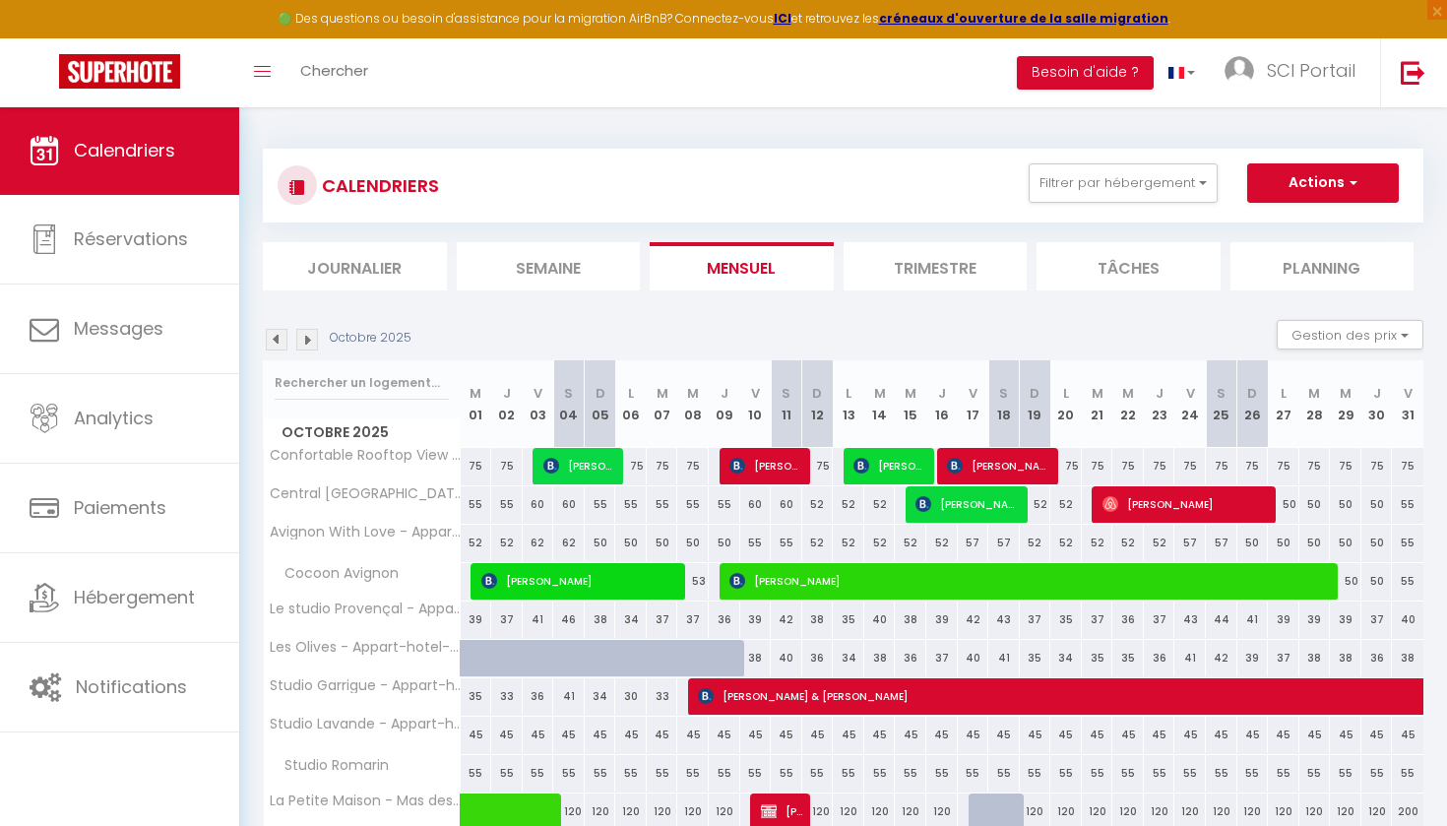
select select "1"
select select
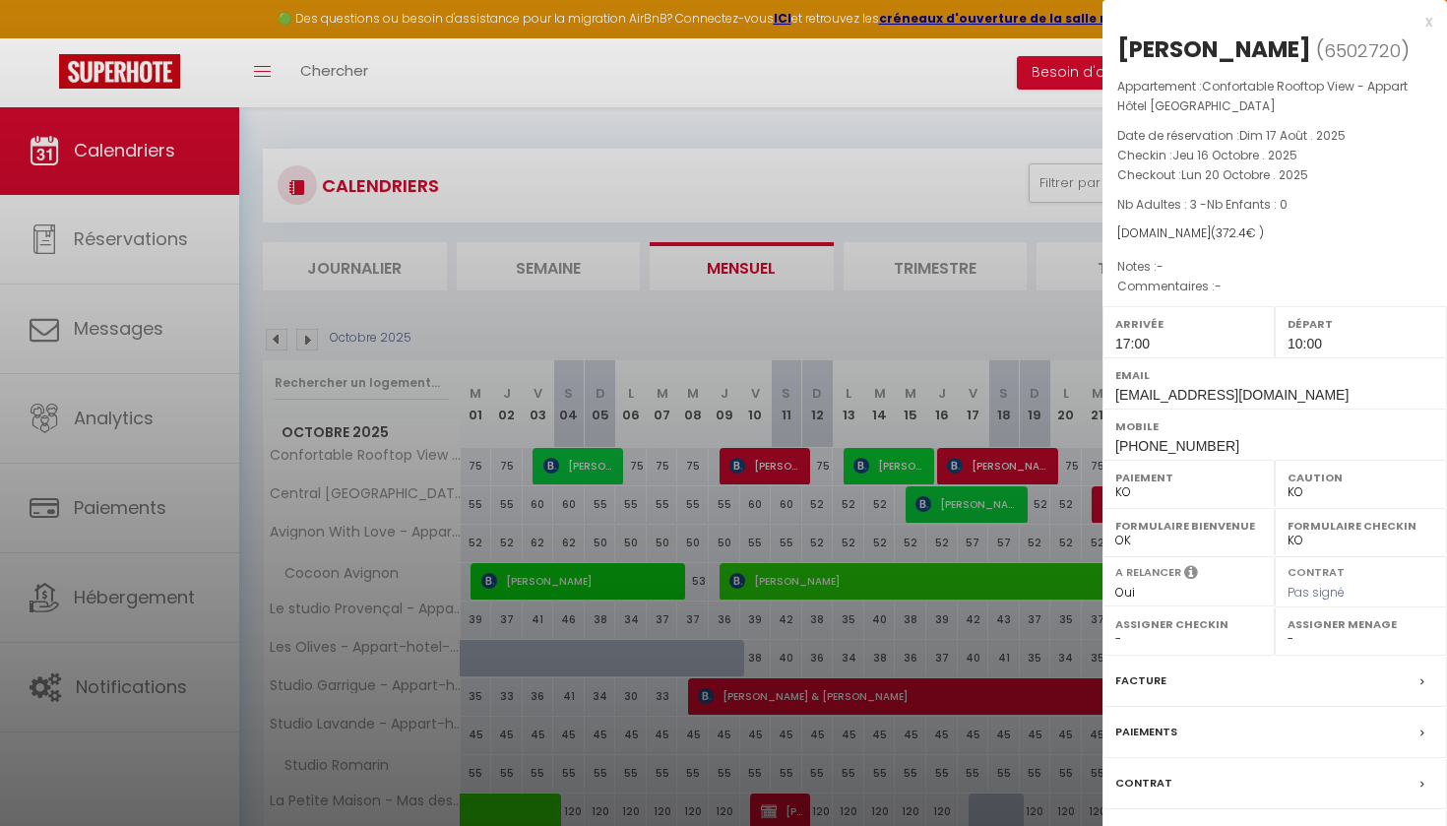
click at [1162, 722] on label "Paiements" at bounding box center [1146, 732] width 62 height 21
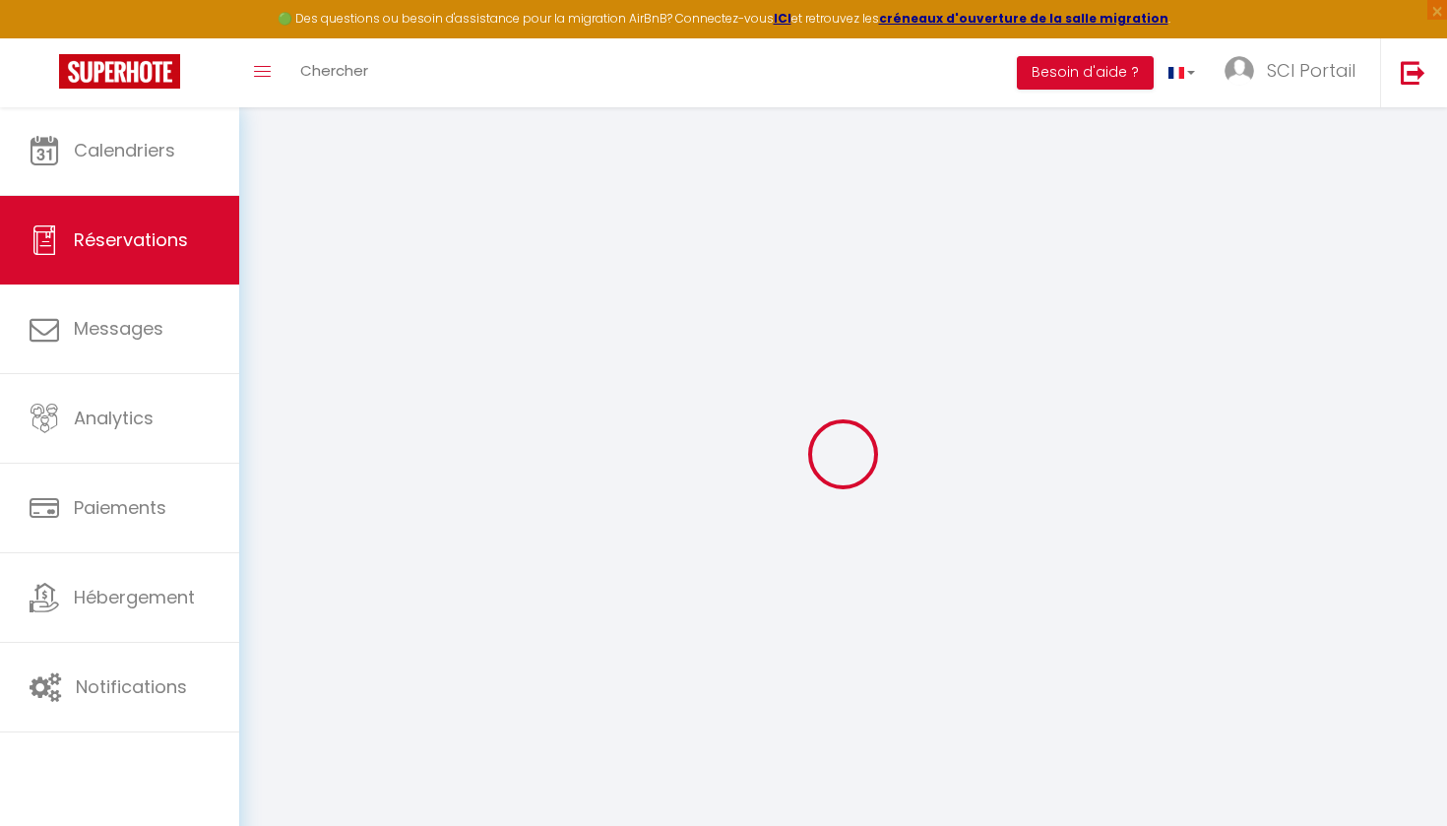
select select
checkbox input "false"
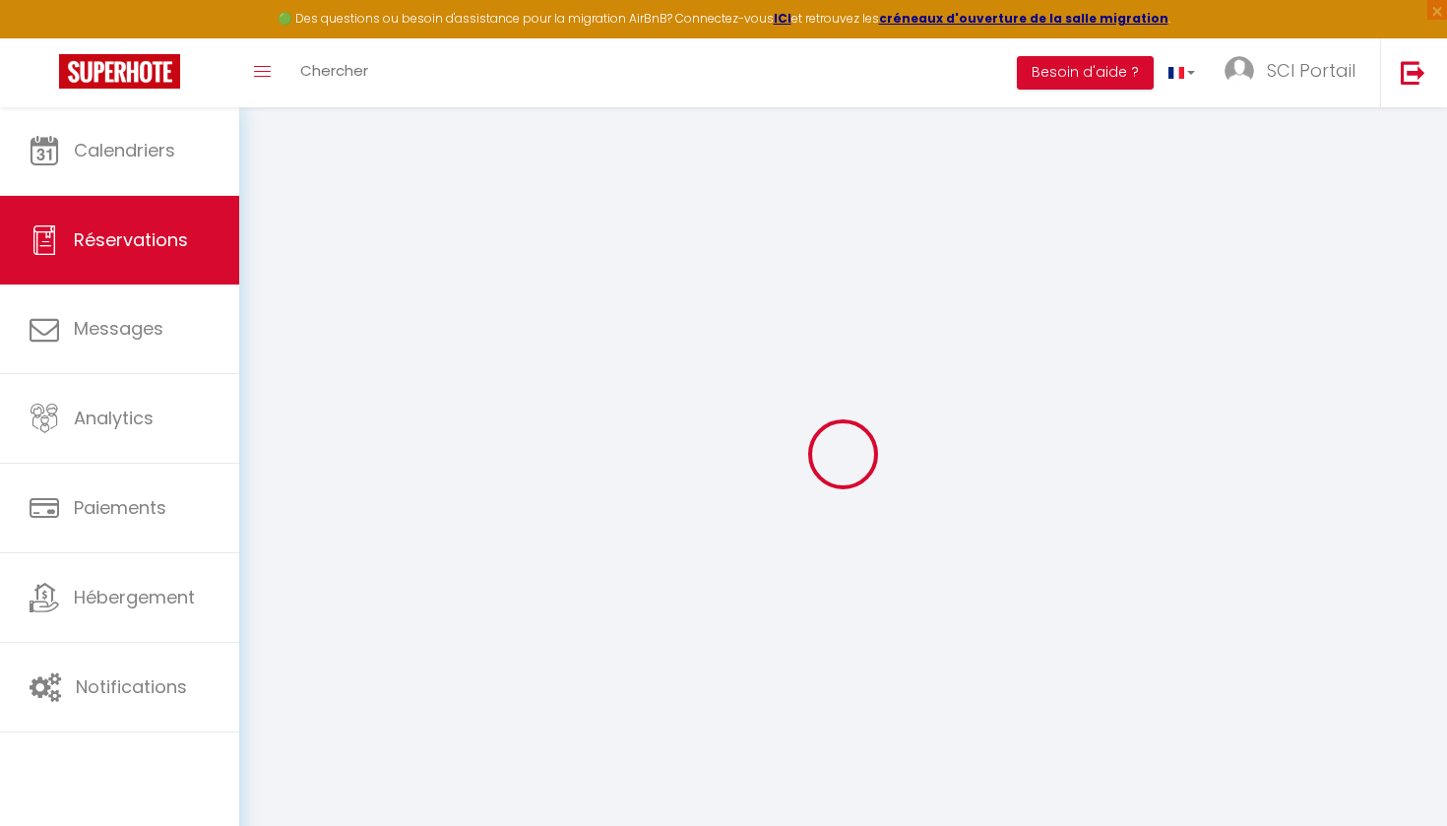
type textarea "-"
select select
checkbox input "false"
type input "80"
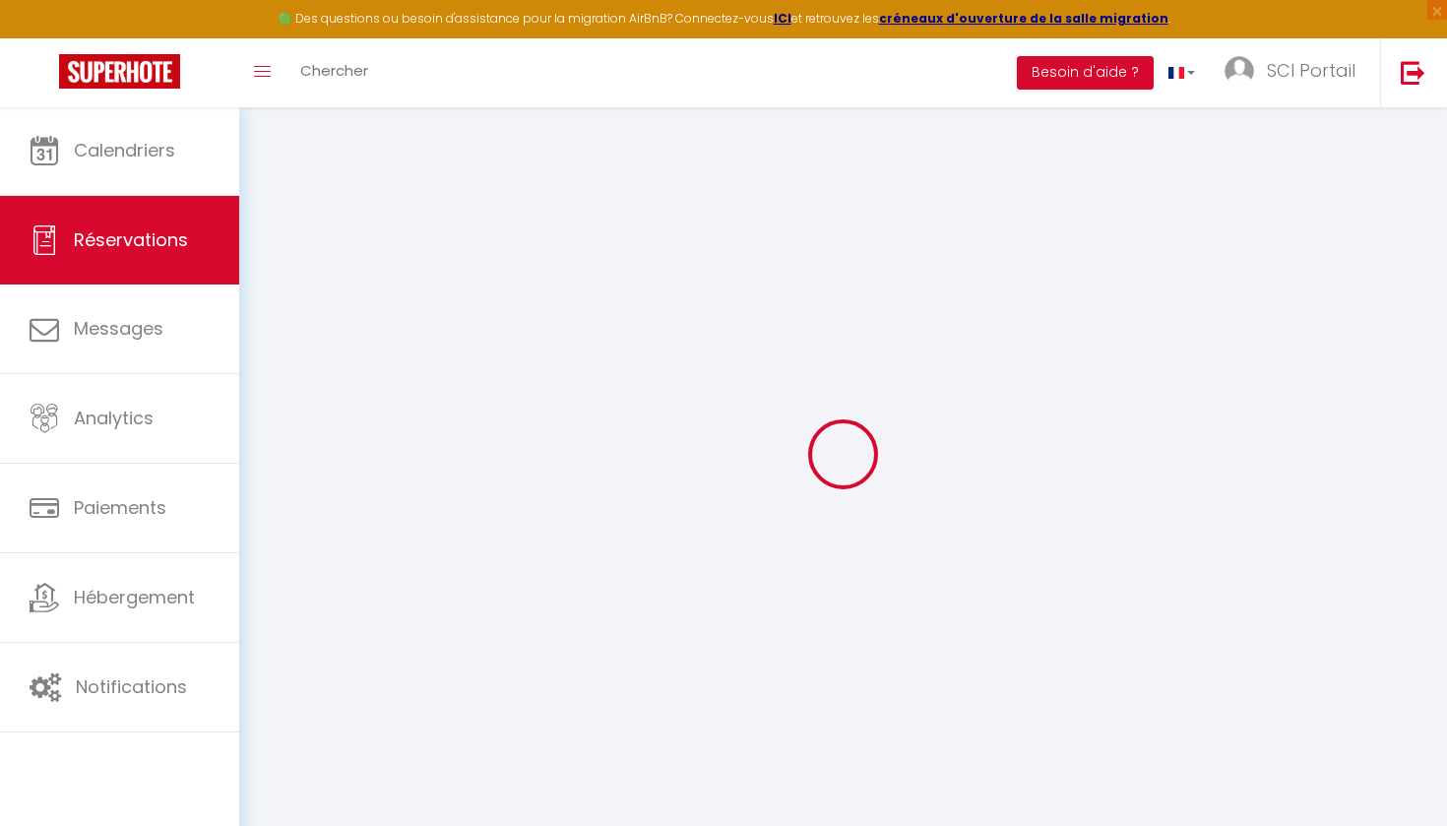
type input "13.92"
select select
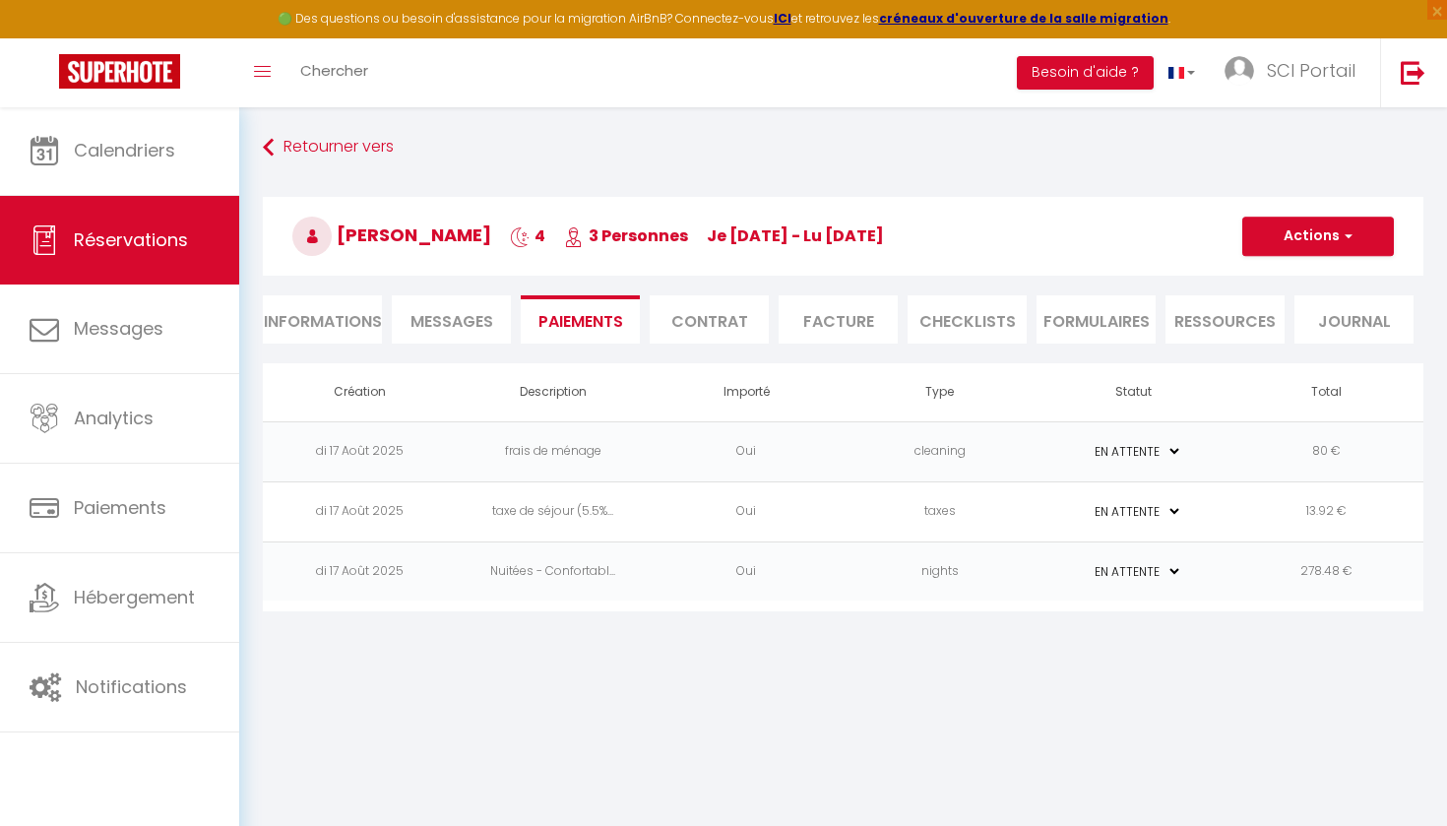
select select "17:00"
select select "10:00"
click at [316, 315] on li "Informations" at bounding box center [322, 319] width 119 height 48
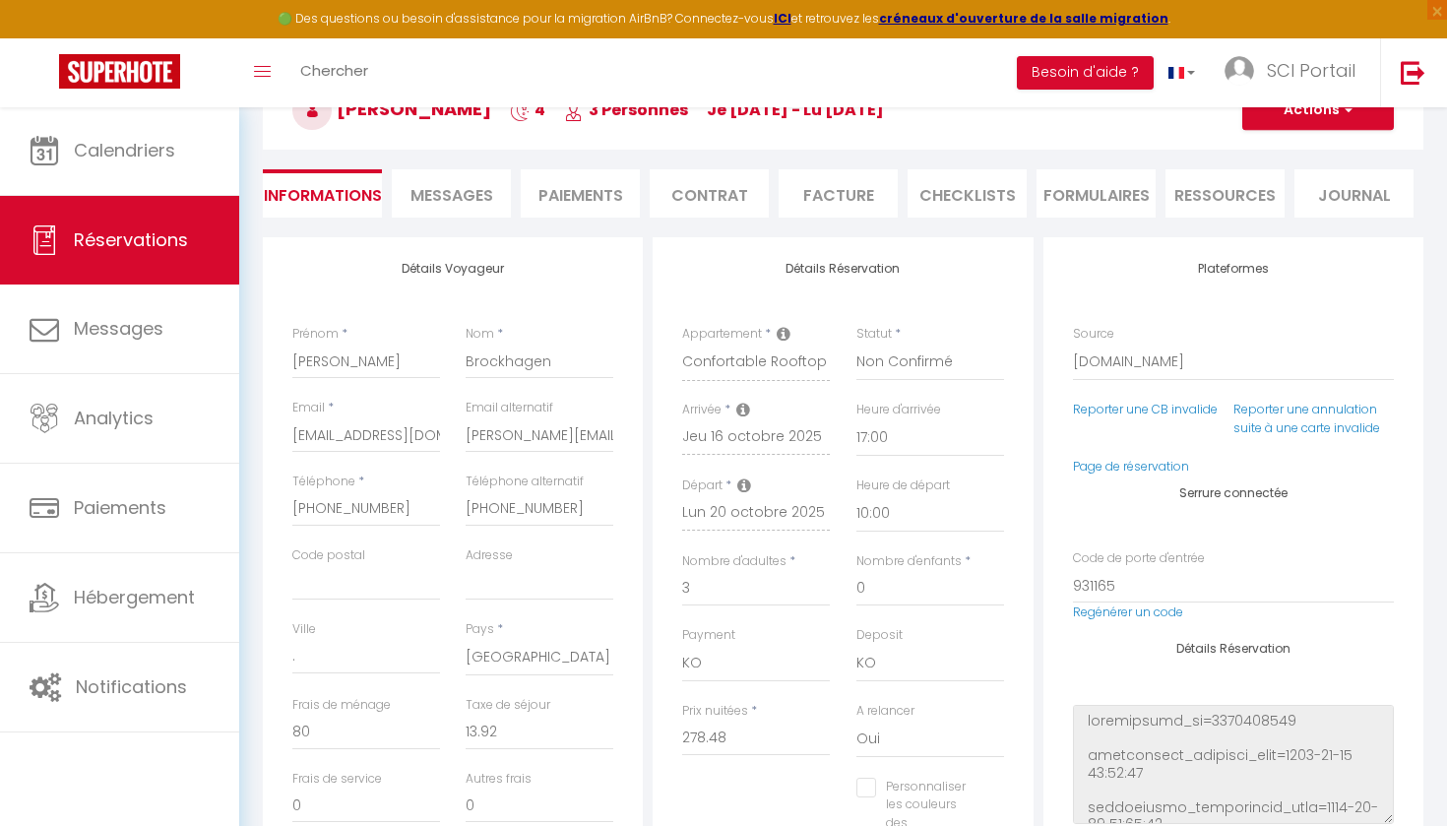
scroll to position [141, 0]
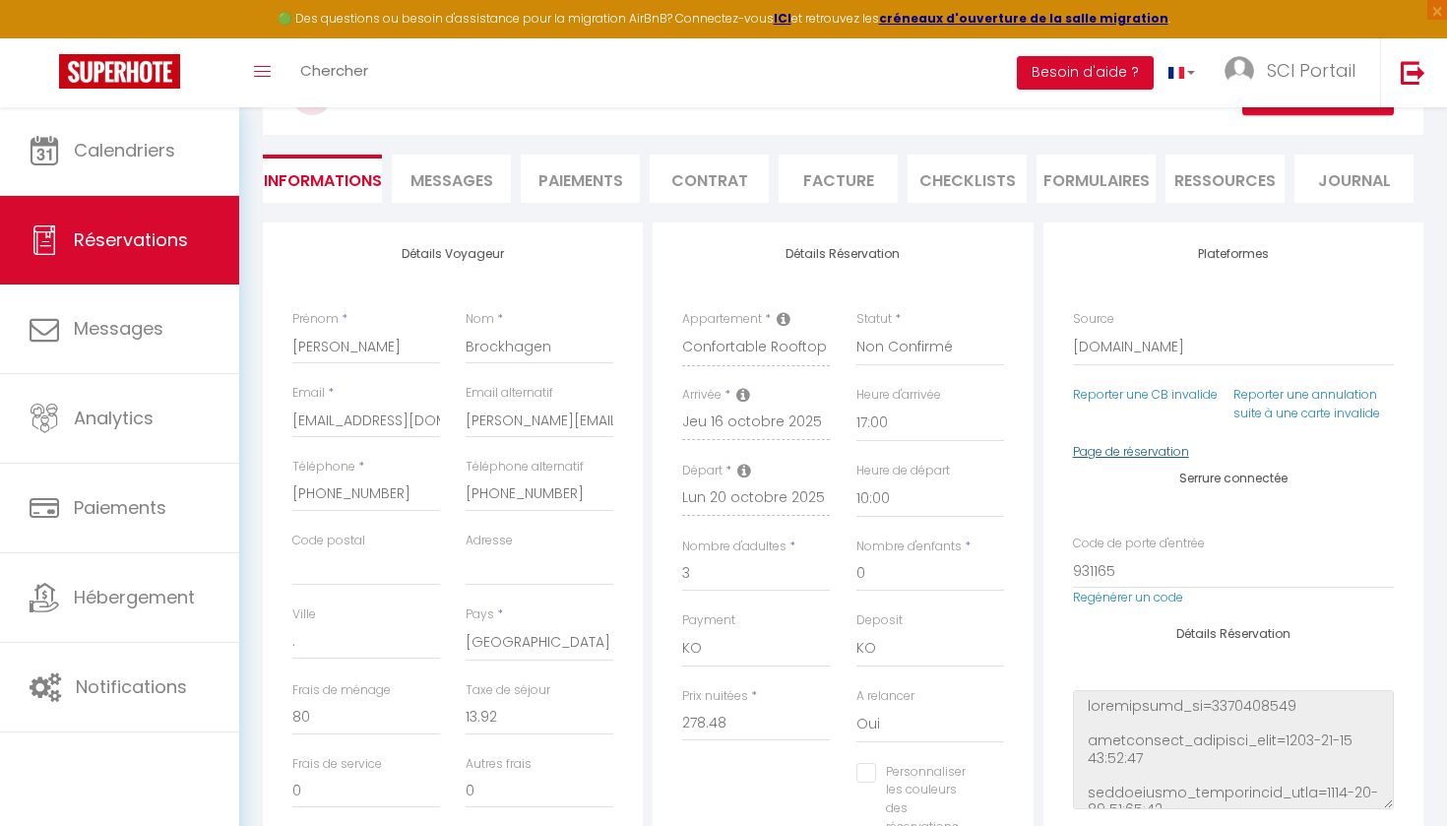
click at [1110, 445] on link "Page de réservation" at bounding box center [1131, 451] width 116 height 17
